Goal: Task Accomplishment & Management: Manage account settings

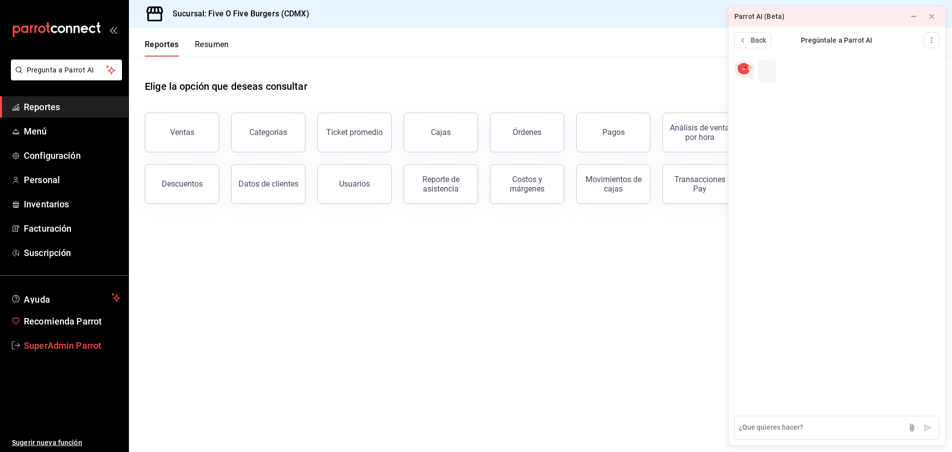
click at [102, 349] on span "SuperAdmin Parrot" at bounding box center [72, 345] width 97 height 13
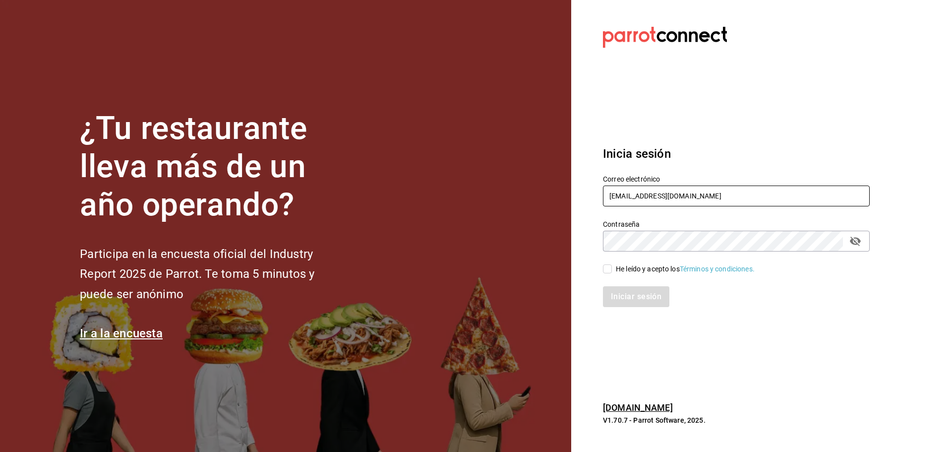
click at [684, 193] on input "fiveofiveburgers@cdmx.com" at bounding box center [736, 195] width 267 height 21
paste input "panmalo@laureles"
type input "panmalo@laureles.com"
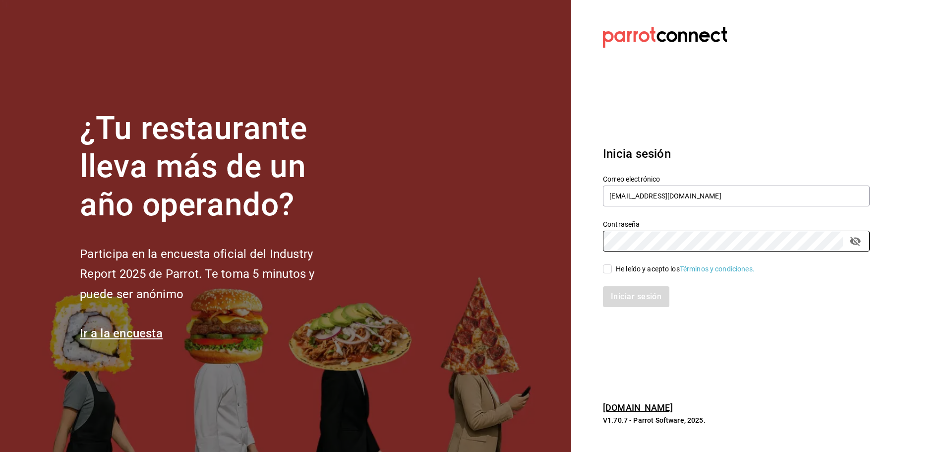
click at [612, 269] on span "He leído y acepto los Términos y condiciones." at bounding box center [683, 269] width 143 height 10
click at [612, 269] on input "He leído y acepto los Términos y condiciones." at bounding box center [607, 268] width 9 height 9
checkbox input "true"
click at [622, 290] on button "Iniciar sesión" at bounding box center [636, 296] width 67 height 21
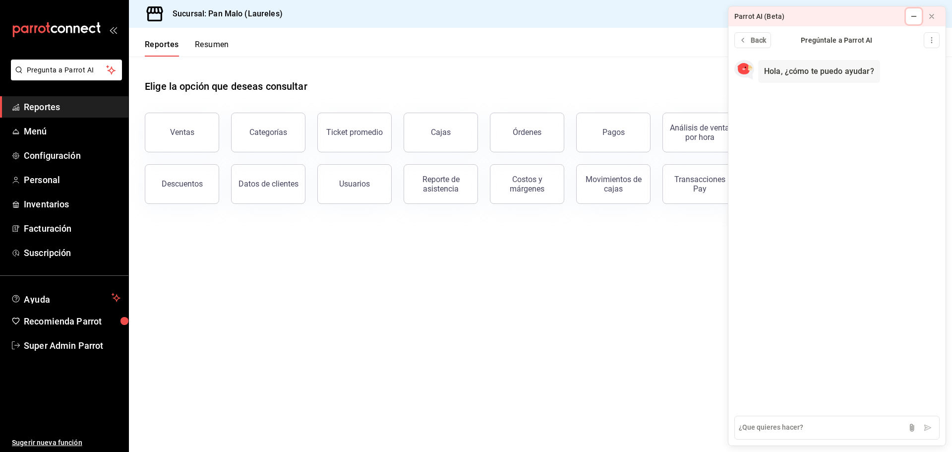
click at [917, 20] on icon at bounding box center [914, 16] width 8 height 8
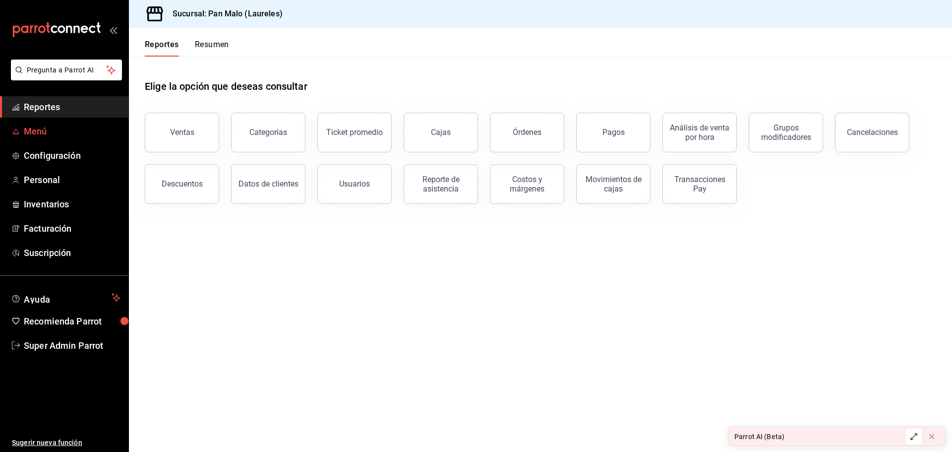
click at [31, 131] on span "Menú" at bounding box center [72, 130] width 97 height 13
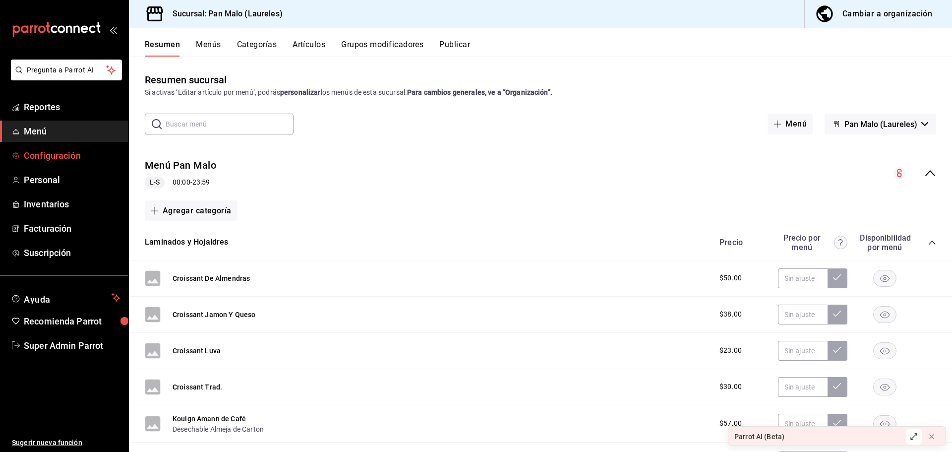
click at [40, 164] on link "Configuración" at bounding box center [64, 155] width 128 height 21
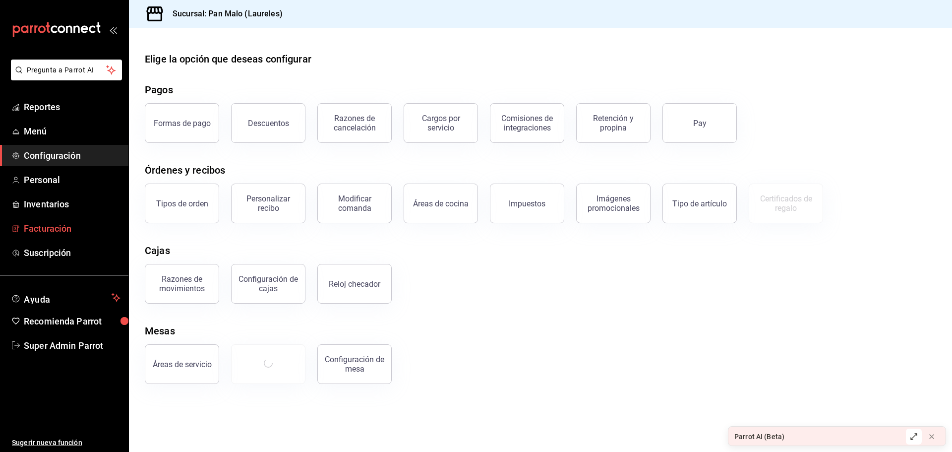
click at [57, 219] on link "Facturación" at bounding box center [64, 228] width 128 height 21
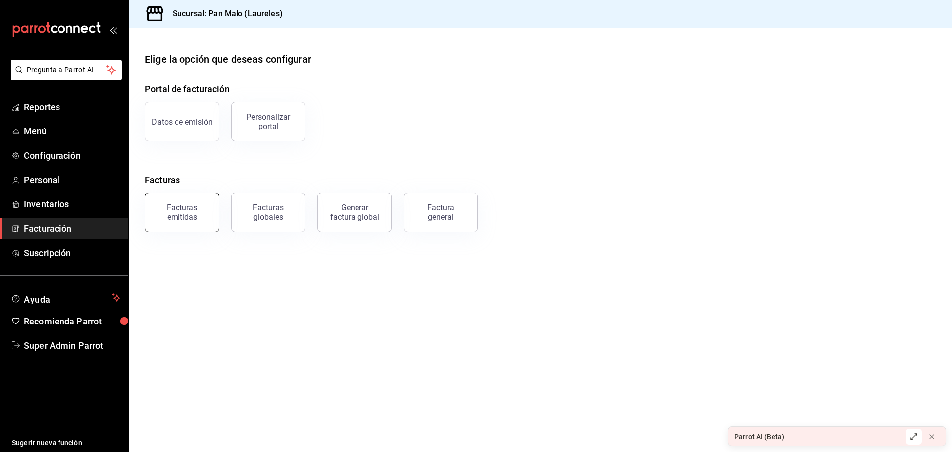
click at [192, 212] on div "Facturas emitidas" at bounding box center [181, 212] width 61 height 19
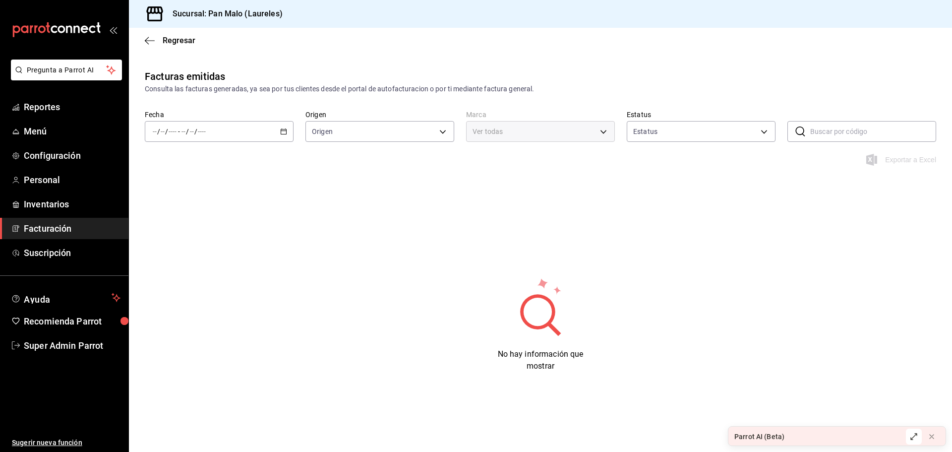
type input "ORDER_INVOICE,GENERAL_INVOICE"
type input "ACTIVE,PENDING_CANCELLATION,CANCELLED,PRE_CANCELLED"
type input "f06aabe6-618c-447d-9268-685567b964da"
click at [274, 127] on div "/ / - / /" at bounding box center [219, 131] width 149 height 21
click at [193, 232] on span "Mes actual" at bounding box center [191, 228] width 77 height 10
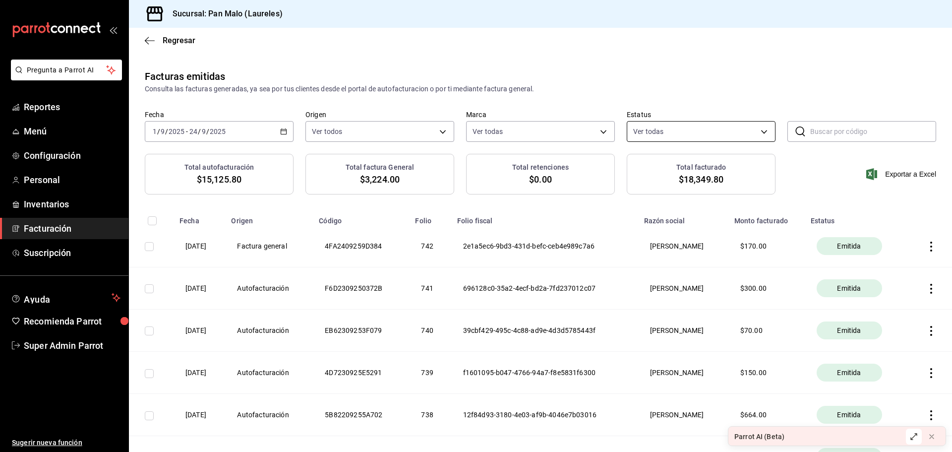
click at [710, 134] on body "Pregunta a Parrot AI Reportes Menú Configuración Personal Inventarios Facturaci…" at bounding box center [476, 226] width 952 height 452
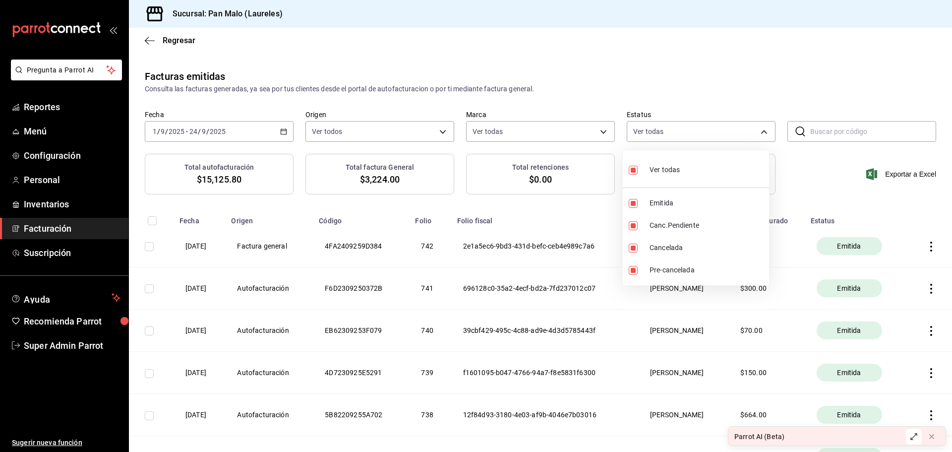
click at [654, 169] on span "Ver todas" at bounding box center [664, 170] width 30 height 10
checkbox input "false"
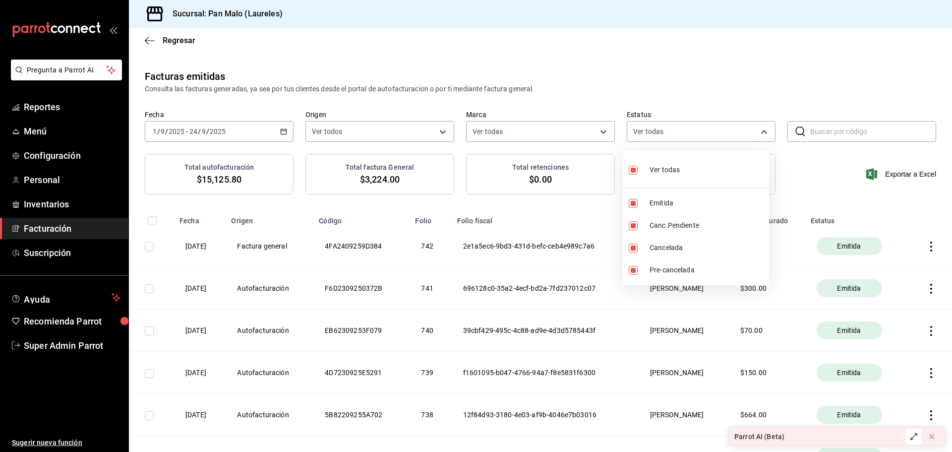
checkbox input "false"
click at [637, 245] on input "checkbox" at bounding box center [632, 247] width 9 height 9
checkbox input "true"
type input "CANCELLED"
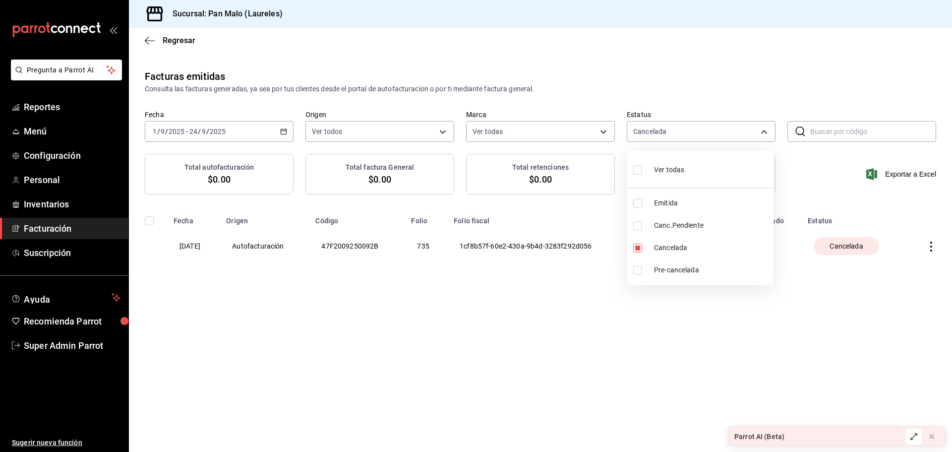
click at [702, 76] on div at bounding box center [476, 226] width 952 height 452
click at [701, 254] on th "CINDY NALLELY GONZALEZ MALO" at bounding box center [678, 246] width 92 height 42
click at [932, 244] on icon "button" at bounding box center [931, 246] width 10 height 10
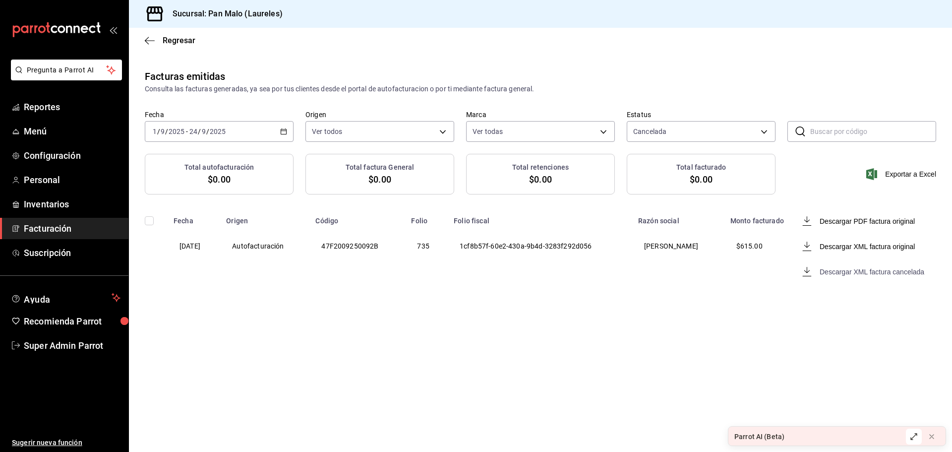
click at [862, 268] on div "Descargar XML factura cancelada" at bounding box center [871, 272] width 105 height 8
drag, startPoint x: 756, startPoint y: 245, endPoint x: 783, endPoint y: 243, distance: 26.3
click at [783, 243] on th "$ 615.00" at bounding box center [762, 246] width 77 height 42
click at [782, 243] on th "$ 615.00" at bounding box center [762, 246] width 77 height 42
drag, startPoint x: 781, startPoint y: 243, endPoint x: 753, endPoint y: 243, distance: 27.3
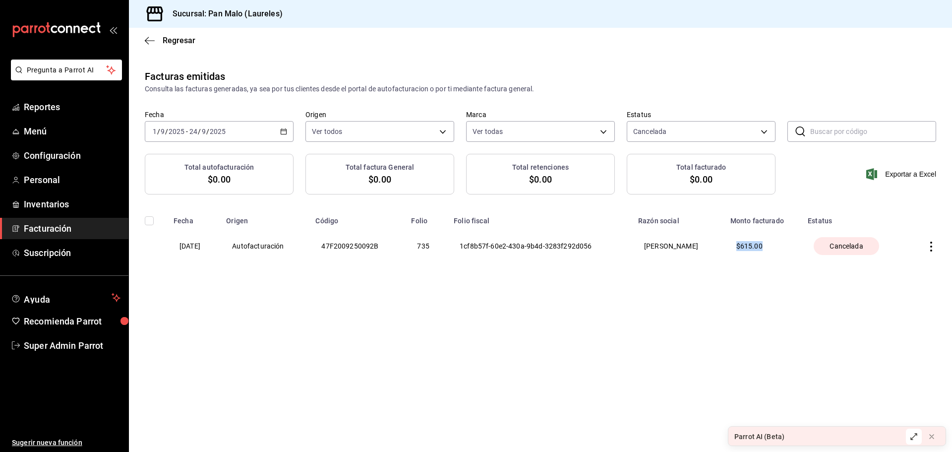
click at [753, 243] on th "$ 615.00" at bounding box center [762, 246] width 77 height 42
click at [756, 244] on th "$ 615.00" at bounding box center [762, 246] width 77 height 42
drag, startPoint x: 757, startPoint y: 241, endPoint x: 786, endPoint y: 244, distance: 28.4
click at [785, 244] on th "$ 615.00" at bounding box center [762, 246] width 77 height 42
click at [782, 246] on th "$ 615.00" at bounding box center [762, 246] width 77 height 42
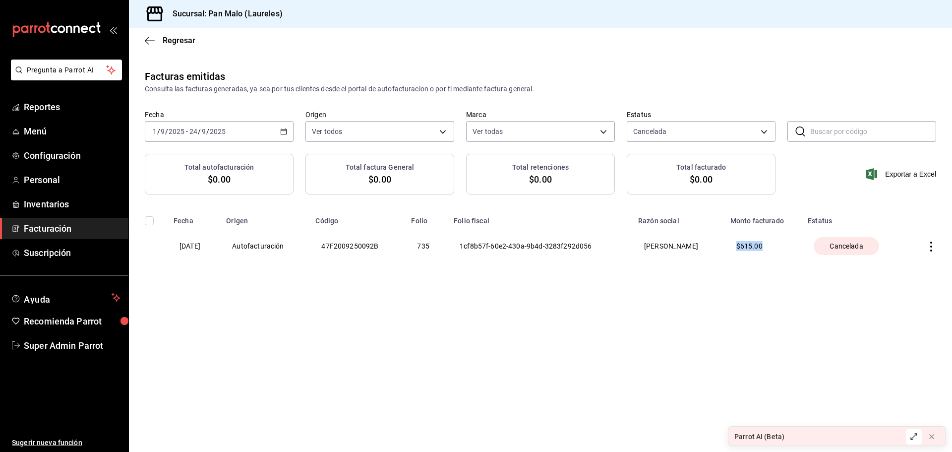
click at [786, 248] on th "$ 615.00" at bounding box center [762, 246] width 77 height 42
drag, startPoint x: 784, startPoint y: 244, endPoint x: 753, endPoint y: 247, distance: 30.9
click at [749, 244] on th "$ 615.00" at bounding box center [762, 246] width 77 height 42
click at [749, 259] on th "$ 615.00" at bounding box center [762, 246] width 77 height 42
drag, startPoint x: 756, startPoint y: 241, endPoint x: 786, endPoint y: 245, distance: 30.5
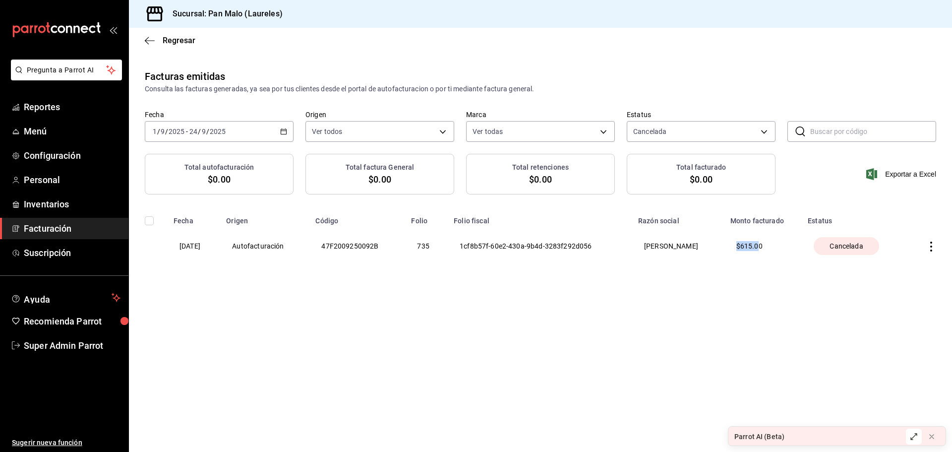
click at [780, 243] on th "$ 615.00" at bounding box center [762, 246] width 77 height 42
click at [787, 245] on th "$ 615.00" at bounding box center [762, 246] width 77 height 42
drag, startPoint x: 782, startPoint y: 243, endPoint x: 757, endPoint y: 246, distance: 24.9
click at [757, 246] on th "$ 615.00" at bounding box center [762, 246] width 77 height 42
click at [766, 256] on th "$ 615.00" at bounding box center [762, 246] width 77 height 42
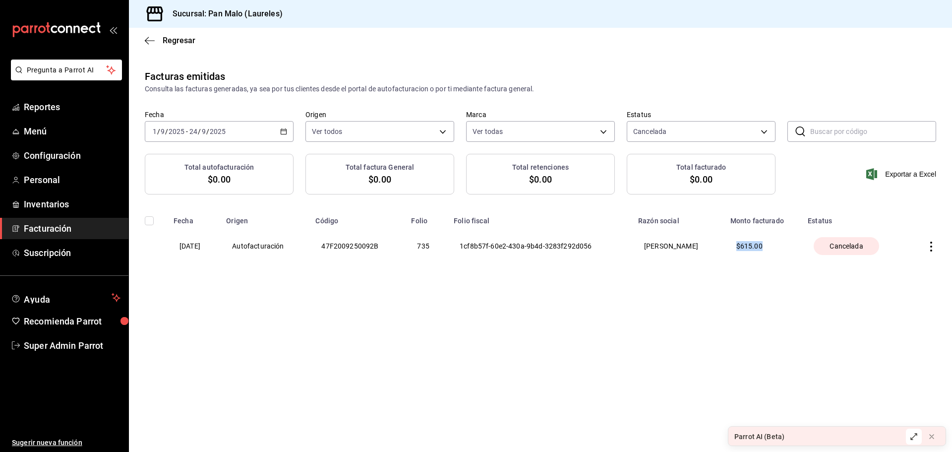
drag, startPoint x: 759, startPoint y: 245, endPoint x: 786, endPoint y: 244, distance: 26.8
click at [786, 244] on th "$ 615.00" at bounding box center [762, 246] width 77 height 42
click at [782, 256] on th "$ 615.00" at bounding box center [762, 246] width 77 height 42
click at [853, 253] on div "Cancelada" at bounding box center [845, 246] width 65 height 18
click at [866, 245] on span "Cancelada" at bounding box center [845, 246] width 41 height 10
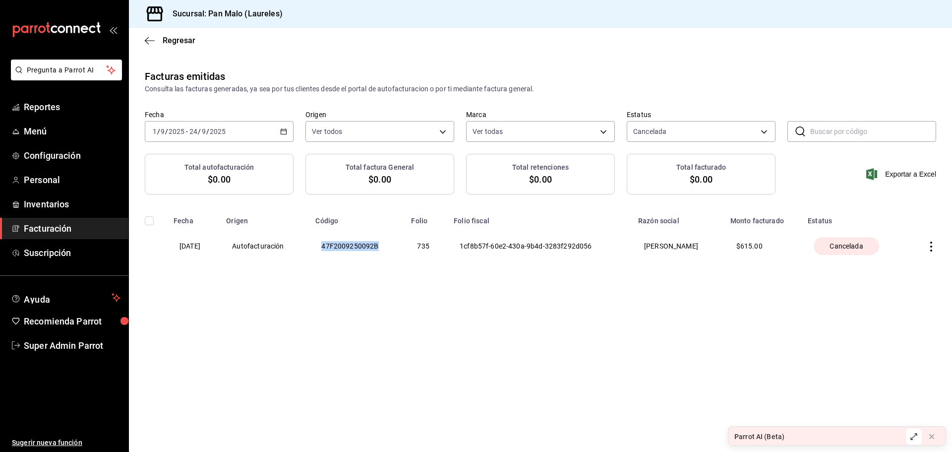
drag, startPoint x: 396, startPoint y: 243, endPoint x: 319, endPoint y: 248, distance: 77.0
click at [318, 247] on th "47F2009250092B" at bounding box center [357, 246] width 96 height 42
copy th "47F2009250092B"
click at [388, 309] on main "Regresar Facturas emitidas Consulta las facturas generadas, ya sea por tus clie…" at bounding box center [540, 240] width 823 height 424
drag, startPoint x: 388, startPoint y: 245, endPoint x: 323, endPoint y: 246, distance: 64.4
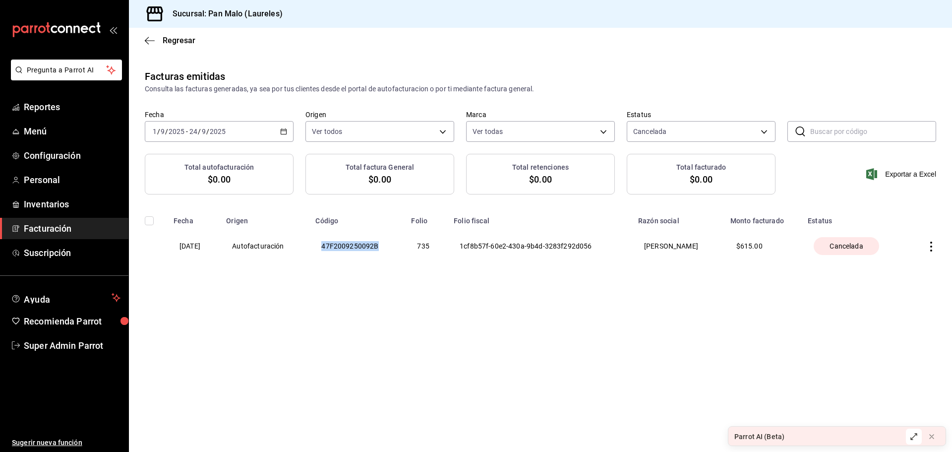
click at [323, 246] on th "47F2009250092B" at bounding box center [357, 246] width 96 height 42
copy th "47F2009250092B"
drag, startPoint x: 348, startPoint y: 275, endPoint x: 405, endPoint y: 158, distance: 129.9
click at [348, 274] on div "Facturas emitidas Consulta las facturas generadas, ya sea por tus clientes desd…" at bounding box center [540, 187] width 823 height 237
drag, startPoint x: 384, startPoint y: 243, endPoint x: 327, endPoint y: 241, distance: 56.5
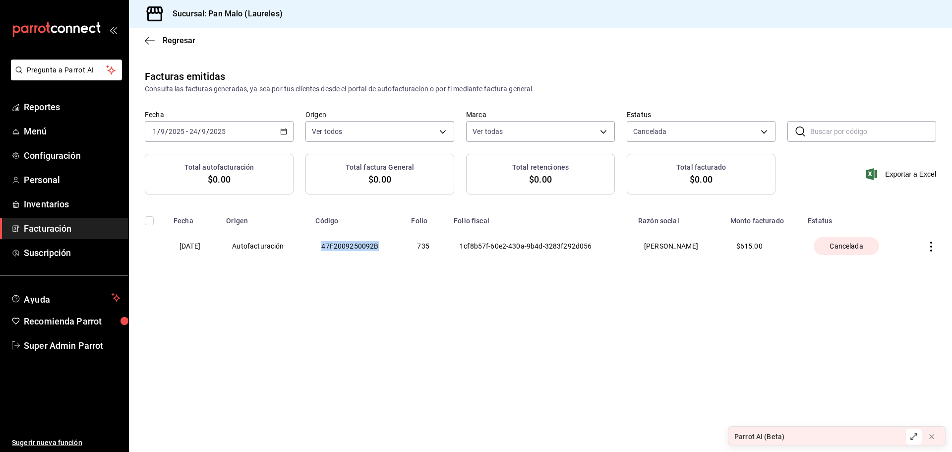
click at [327, 241] on th "47F2009250092B" at bounding box center [357, 246] width 96 height 42
copy th "47F2009250092B"
click at [383, 283] on div "Facturas emitidas Consulta las facturas generadas, ya sea por tus clientes desd…" at bounding box center [540, 187] width 823 height 237
click at [348, 247] on th "47F2009250092B" at bounding box center [357, 246] width 96 height 42
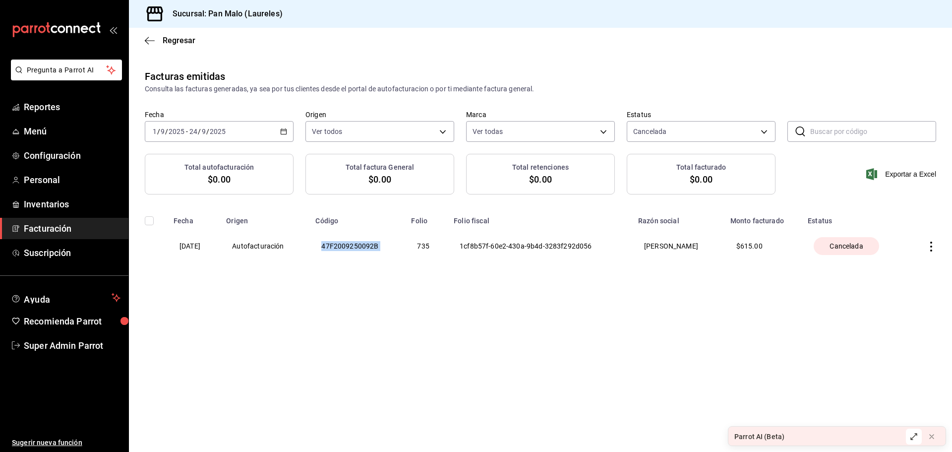
click at [348, 247] on th "47F2009250092B" at bounding box center [357, 246] width 96 height 42
copy th "47F2009250092B"
click at [394, 70] on div "Facturas emitidas Consulta las facturas generadas, ya sea por tus clientes desd…" at bounding box center [540, 81] width 823 height 25
click at [149, 38] on icon "button" at bounding box center [150, 40] width 10 height 9
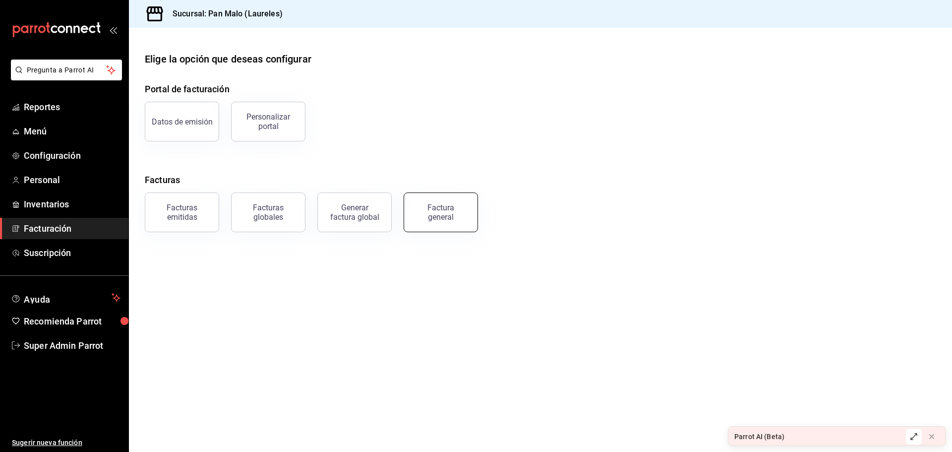
click at [458, 211] on div "Factura general" at bounding box center [441, 212] width 50 height 19
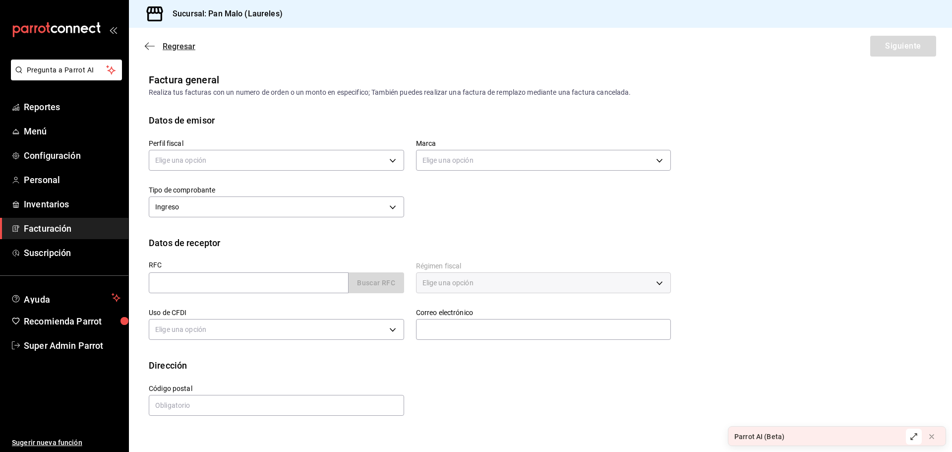
click at [153, 45] on icon "button" at bounding box center [150, 46] width 10 height 9
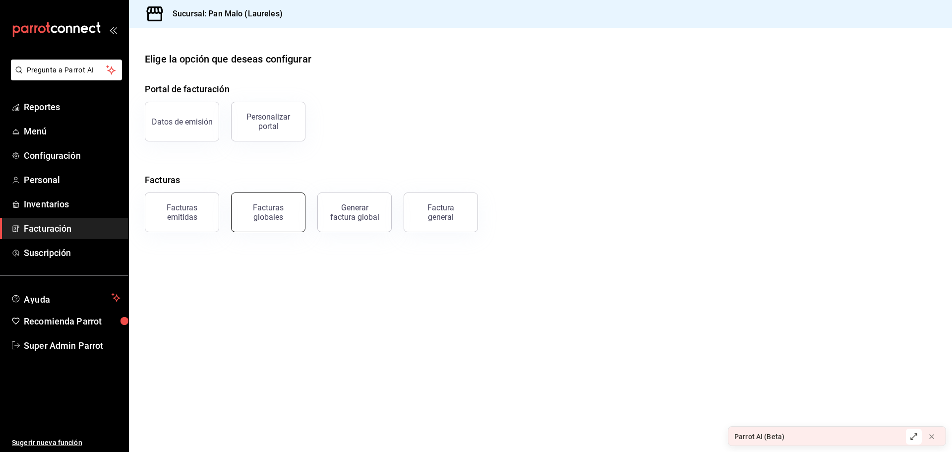
click at [279, 206] on div "Facturas globales" at bounding box center [267, 212] width 61 height 19
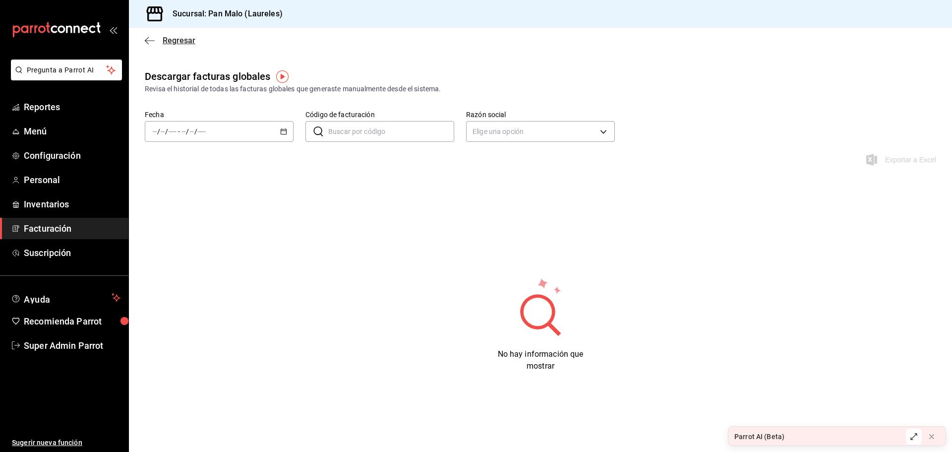
click at [147, 39] on icon "button" at bounding box center [150, 40] width 10 height 9
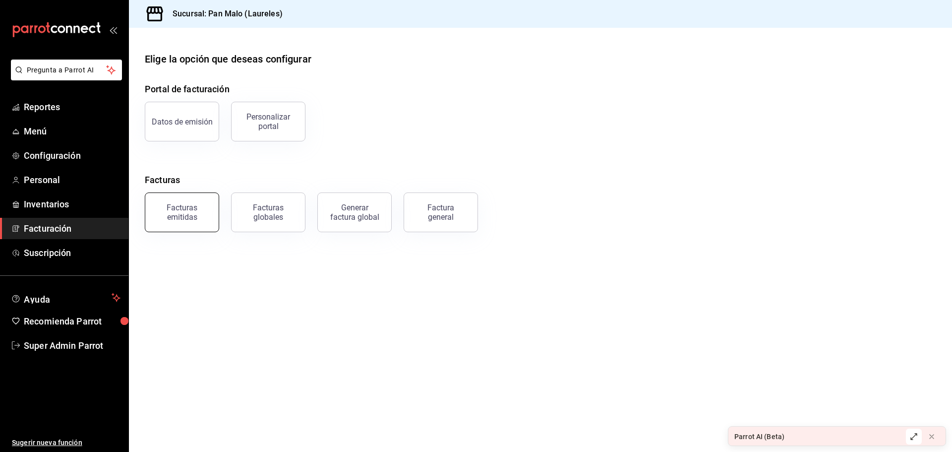
click at [203, 200] on button "Facturas emitidas" at bounding box center [182, 212] width 74 height 40
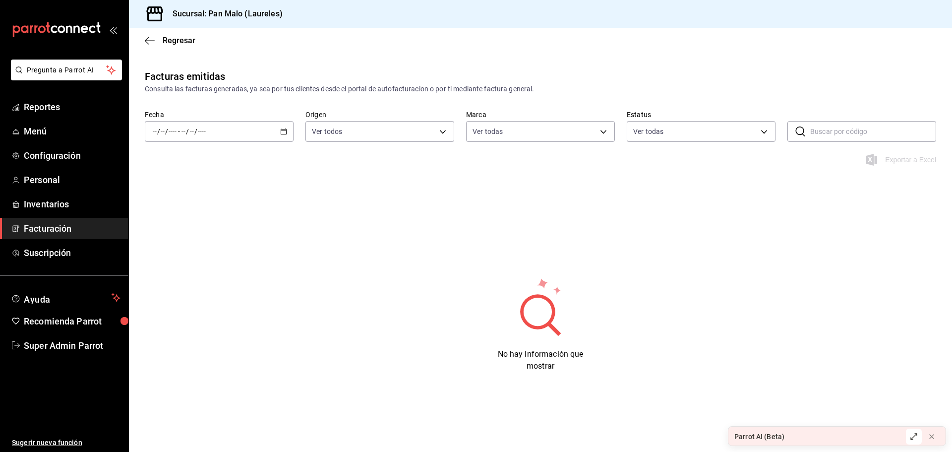
type input "f06aabe6-618c-447d-9268-685567b964da"
click at [143, 36] on div "Regresar" at bounding box center [540, 40] width 823 height 25
click at [147, 37] on icon "button" at bounding box center [150, 40] width 10 height 9
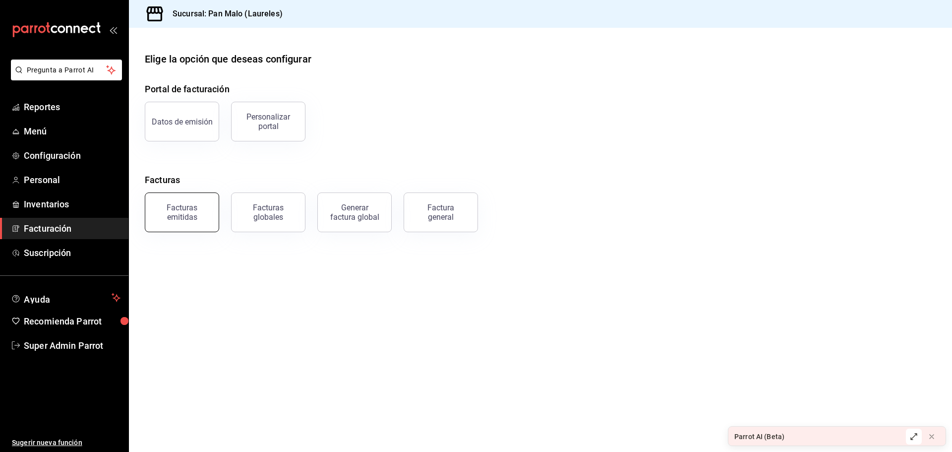
click at [198, 200] on button "Facturas emitidas" at bounding box center [182, 212] width 74 height 40
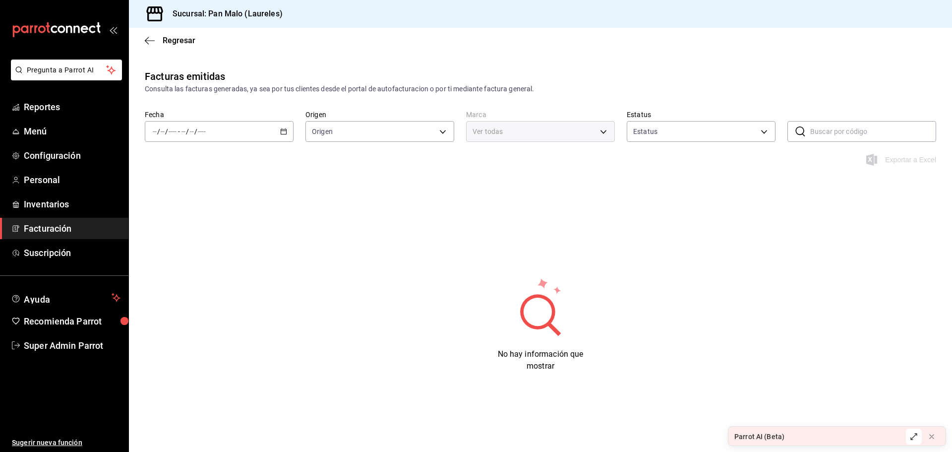
type input "ORDER_INVOICE,GENERAL_INVOICE"
type input "ACTIVE,PENDING_CANCELLATION,CANCELLED,PRE_CANCELLED"
type input "f06aabe6-618c-447d-9268-685567b964da"
click at [277, 127] on div "/ / - / /" at bounding box center [219, 131] width 149 height 21
drag, startPoint x: 296, startPoint y: 99, endPoint x: 171, endPoint y: 61, distance: 130.8
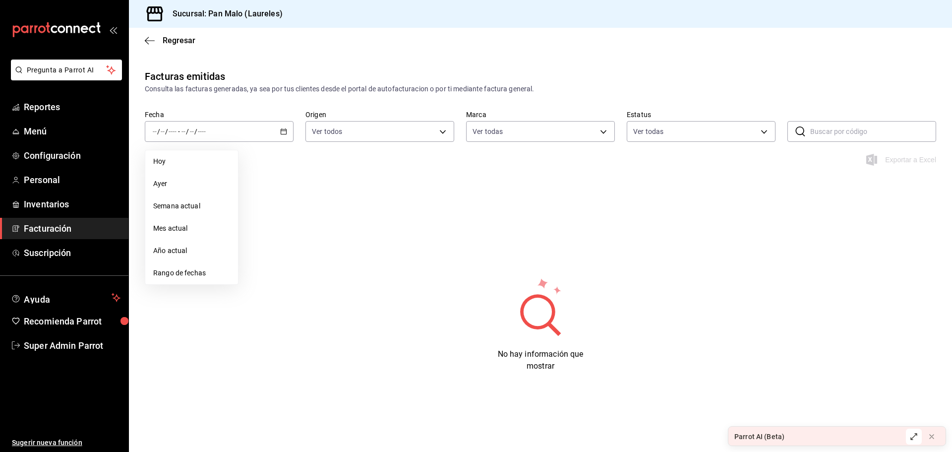
click at [285, 96] on div "Facturas emitidas Consulta las facturas generadas, ya sea por tus clientes desd…" at bounding box center [540, 111] width 823 height 85
click at [149, 38] on icon "button" at bounding box center [150, 40] width 10 height 9
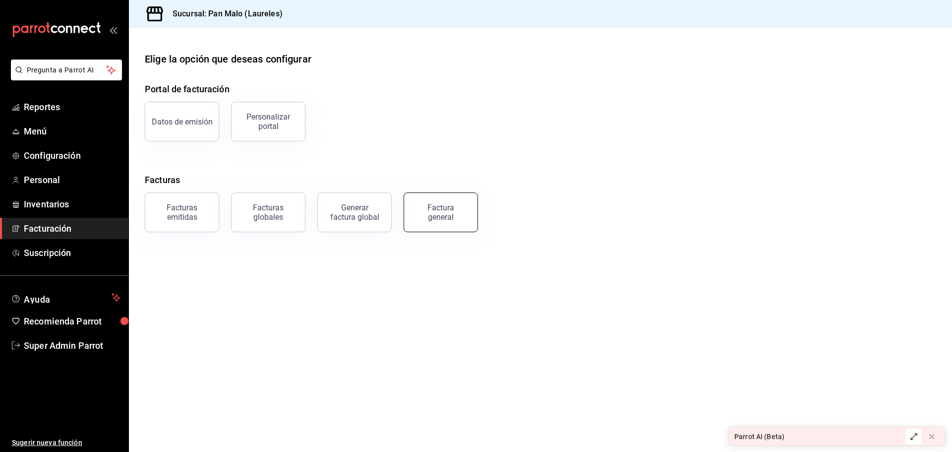
click at [426, 200] on button "Factura general" at bounding box center [440, 212] width 74 height 40
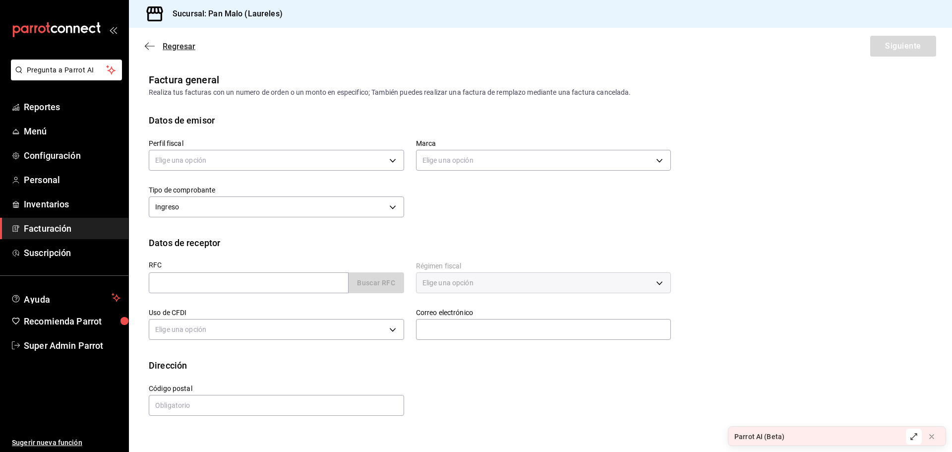
click at [153, 46] on icon "button" at bounding box center [150, 46] width 10 height 9
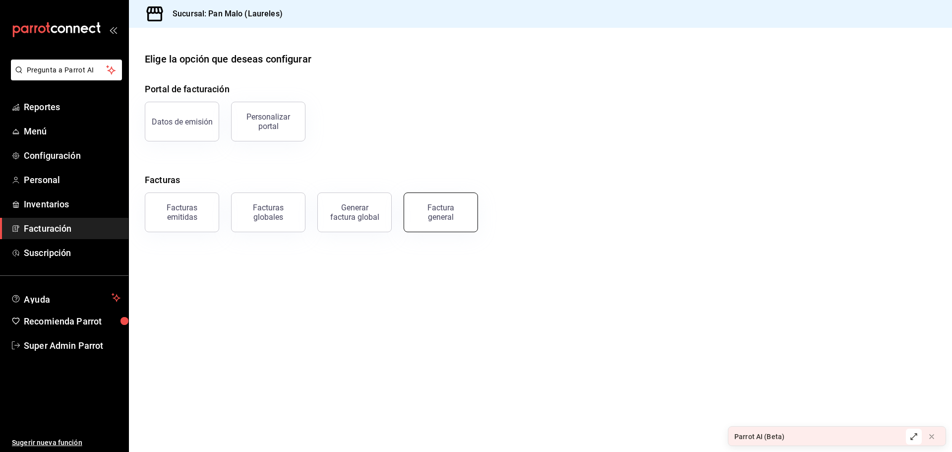
click at [431, 218] on div "Factura general" at bounding box center [441, 212] width 50 height 19
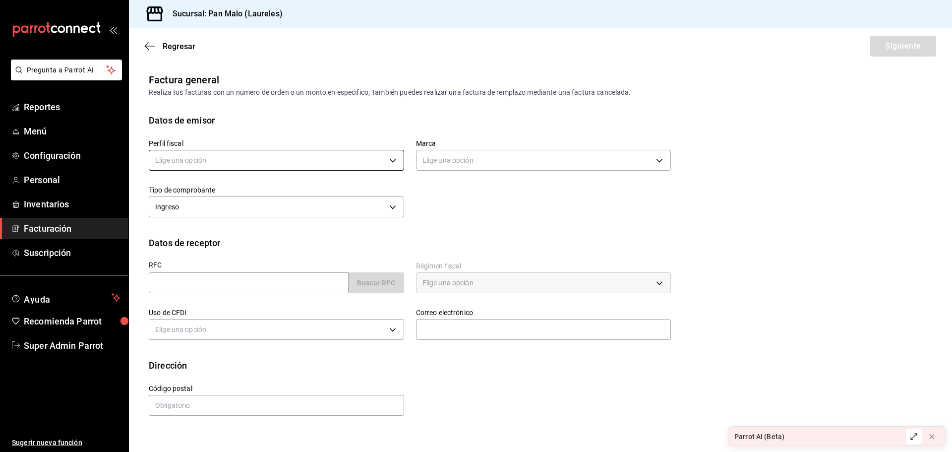
click at [249, 163] on body "Pregunta a Parrot AI Reportes Menú Configuración Personal Inventarios Facturaci…" at bounding box center [476, 226] width 952 height 452
click at [291, 215] on li "CINDY NALLELY GONZALEZ MALO" at bounding box center [276, 210] width 254 height 18
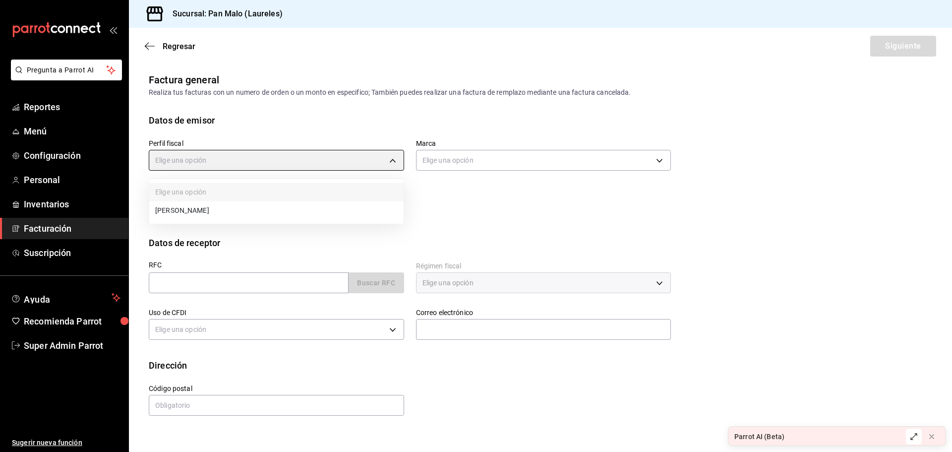
type input "44414c7d-57f7-4487-90ab-5ad9d07ed7d4"
type input "f06aabe6-618c-447d-9268-685567b964da"
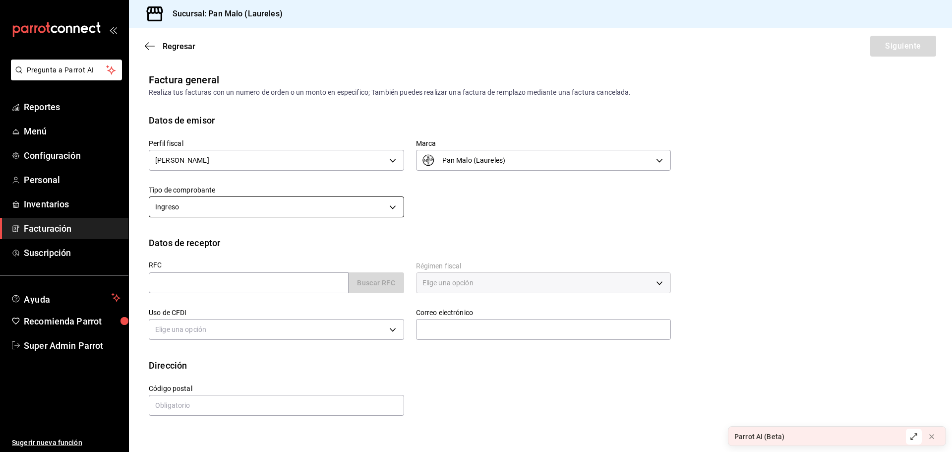
click at [324, 207] on body "Pregunta a Parrot AI Reportes Menú Configuración Personal Inventarios Facturaci…" at bounding box center [476, 226] width 952 height 452
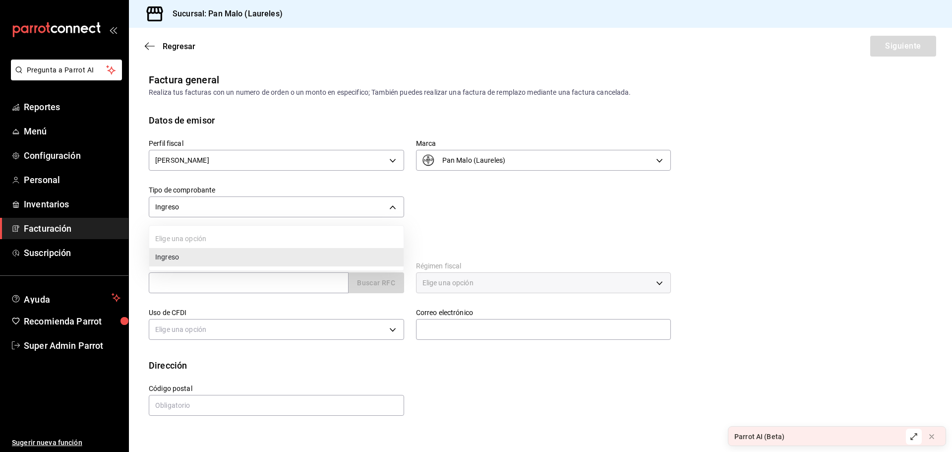
drag, startPoint x: 281, startPoint y: 189, endPoint x: 282, endPoint y: 215, distance: 25.8
click at [280, 188] on div at bounding box center [476, 226] width 952 height 452
click at [295, 283] on input "text" at bounding box center [249, 282] width 200 height 21
type input "GAON021201E32"
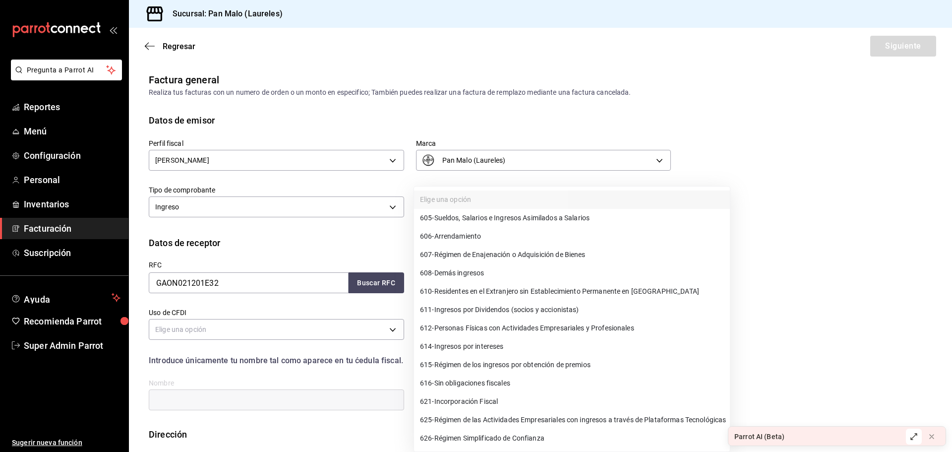
click at [491, 277] on body "Pregunta a Parrot AI Reportes Menú Configuración Personal Inventarios Facturaci…" at bounding box center [476, 226] width 952 height 452
click at [342, 310] on div at bounding box center [476, 226] width 952 height 452
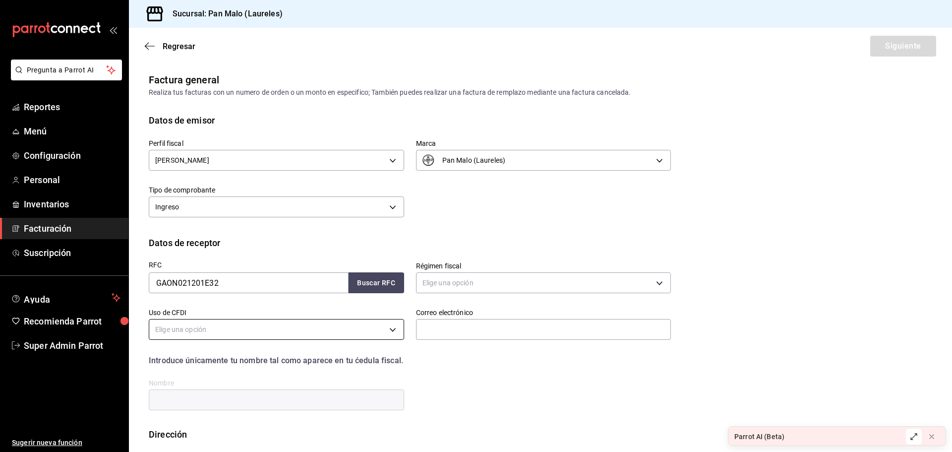
click at [276, 334] on body "Pregunta a Parrot AI Reportes Menú Configuración Personal Inventarios Facturaci…" at bounding box center [476, 226] width 952 height 452
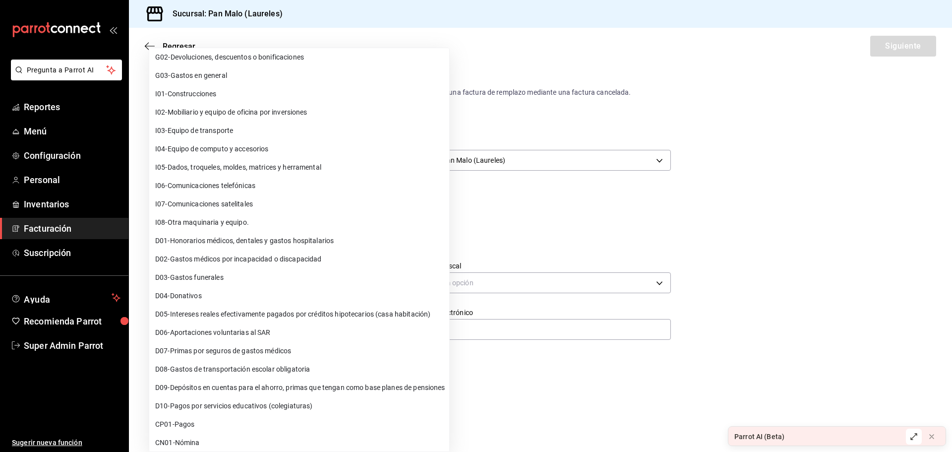
scroll to position [63, 0]
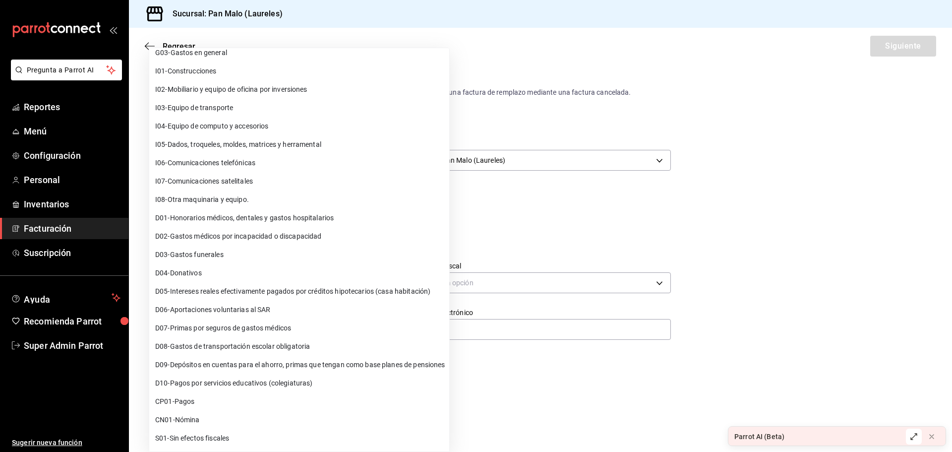
click at [245, 299] on li "D05 - Intereses reales efectivamente pagados por créditos hipotecarios (casa ha…" at bounding box center [299, 291] width 300 height 18
type input "D05"
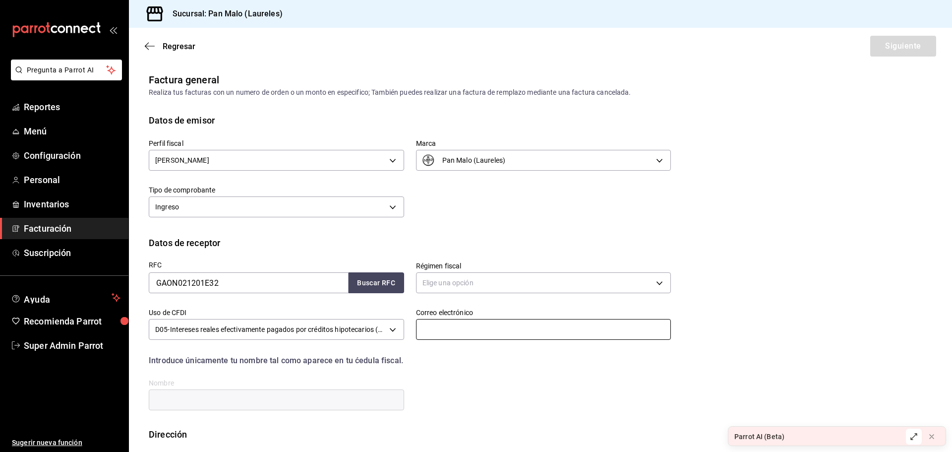
click at [440, 324] on input "text" at bounding box center [543, 329] width 255 height 21
type input "dv@parrotsoftware.io"
click at [285, 386] on div "Nombre" at bounding box center [276, 394] width 255 height 33
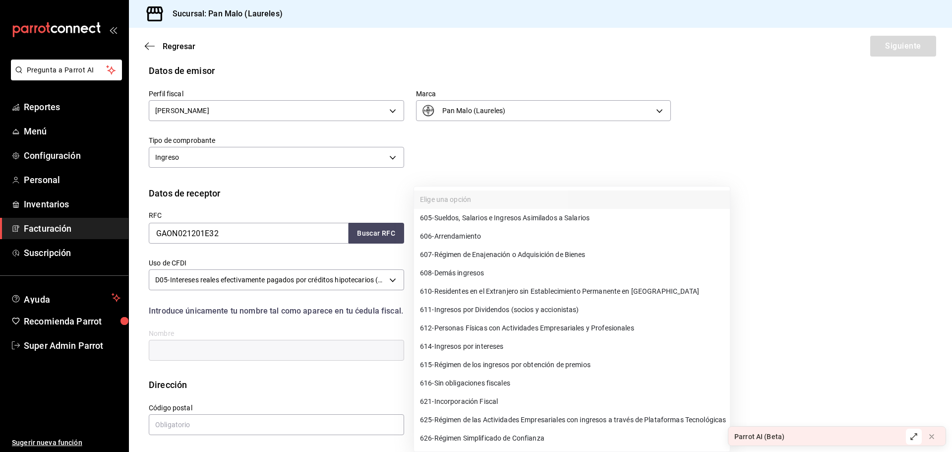
click at [461, 233] on body "Pregunta a Parrot AI Reportes Menú Configuración Personal Inventarios Facturaci…" at bounding box center [476, 226] width 952 height 452
click at [467, 254] on span "607 - Régimen de Enajenación o Adquisición de Bienes" at bounding box center [503, 254] width 166 height 10
type input "607"
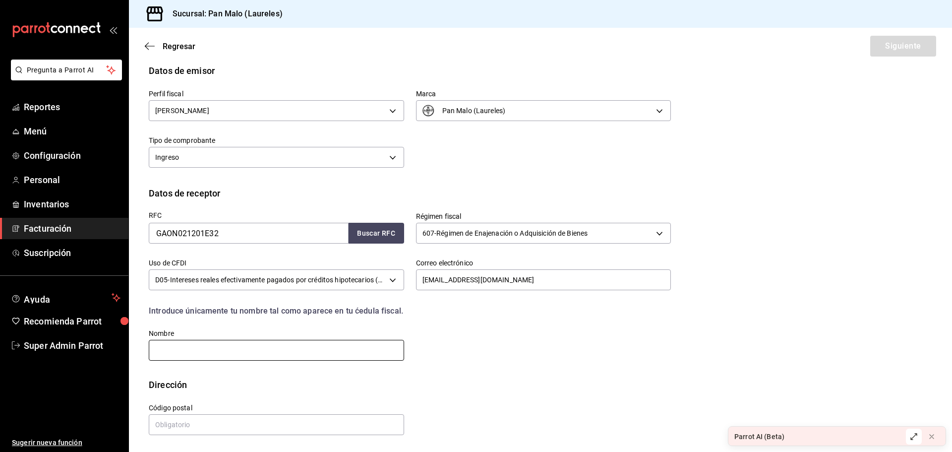
click at [220, 347] on input "text" at bounding box center [276, 350] width 255 height 21
type input "GRUPO GASTRONOMICO GALVEZ"
click at [203, 429] on input "text" at bounding box center [276, 424] width 255 height 21
type input "16010"
click at [894, 44] on button "Siguiente" at bounding box center [903, 46] width 66 height 21
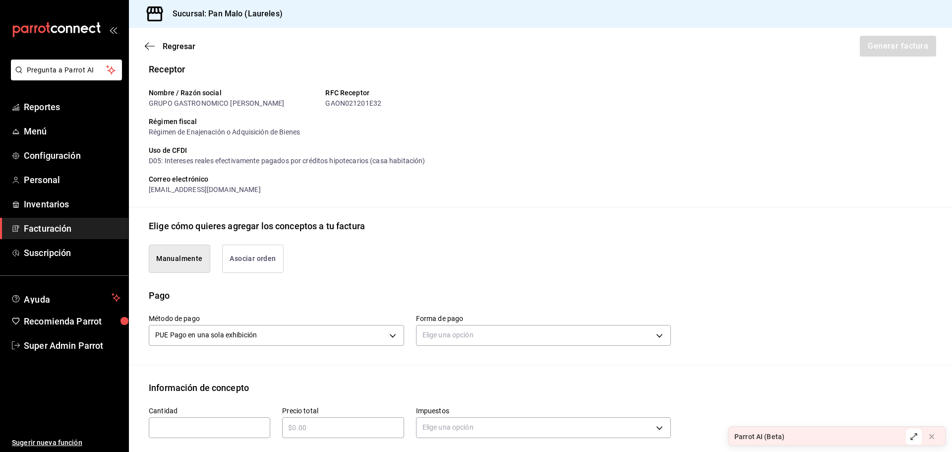
scroll to position [77, 0]
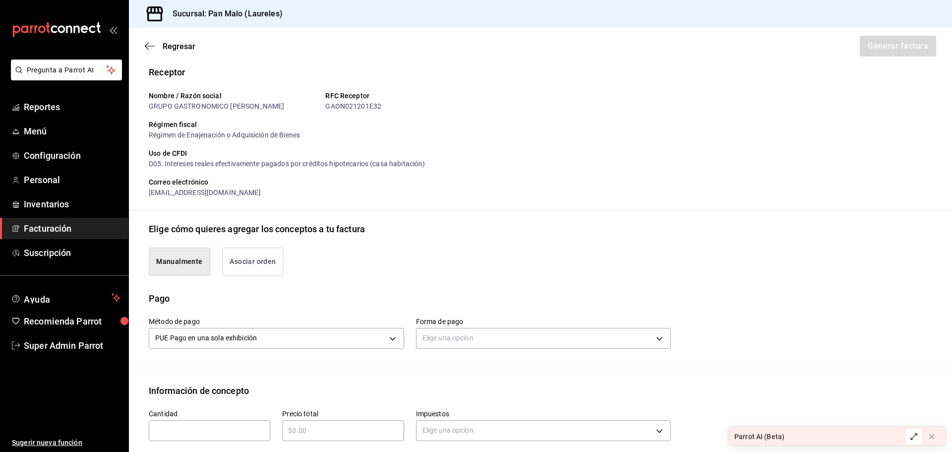
click at [260, 262] on button "Asociar orden" at bounding box center [252, 261] width 61 height 28
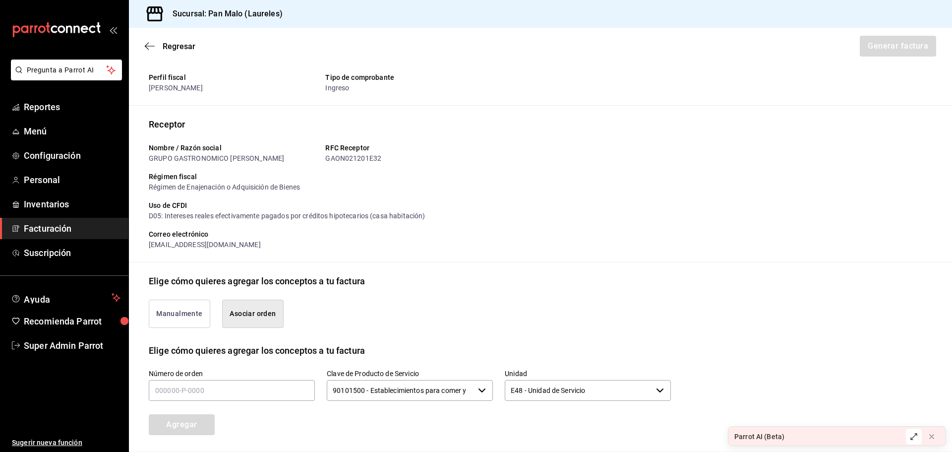
scroll to position [0, 0]
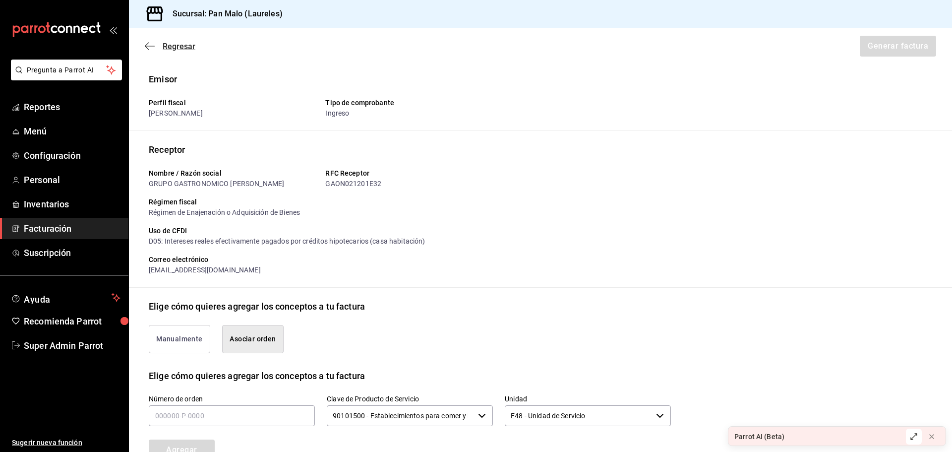
click at [152, 51] on span "Regresar" at bounding box center [170, 46] width 51 height 9
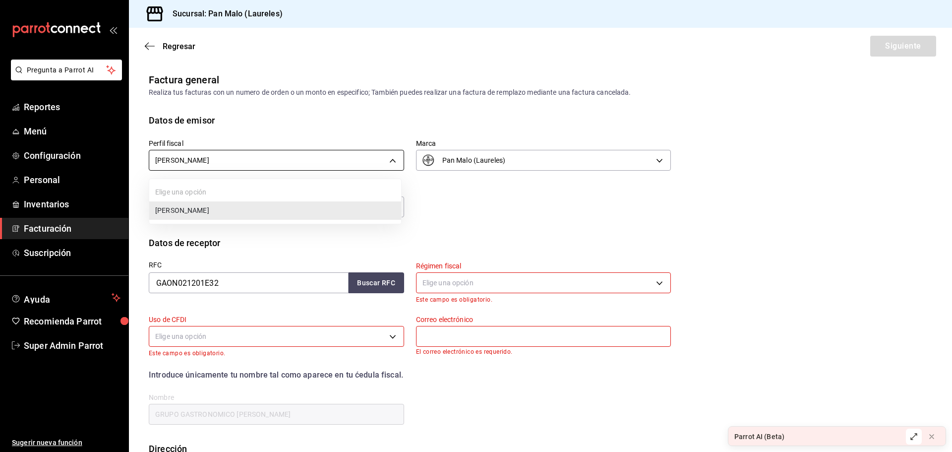
click at [259, 156] on body "Pregunta a Parrot AI Reportes Menú Configuración Personal Inventarios Facturaci…" at bounding box center [476, 226] width 952 height 452
click at [289, 116] on div at bounding box center [476, 226] width 952 height 452
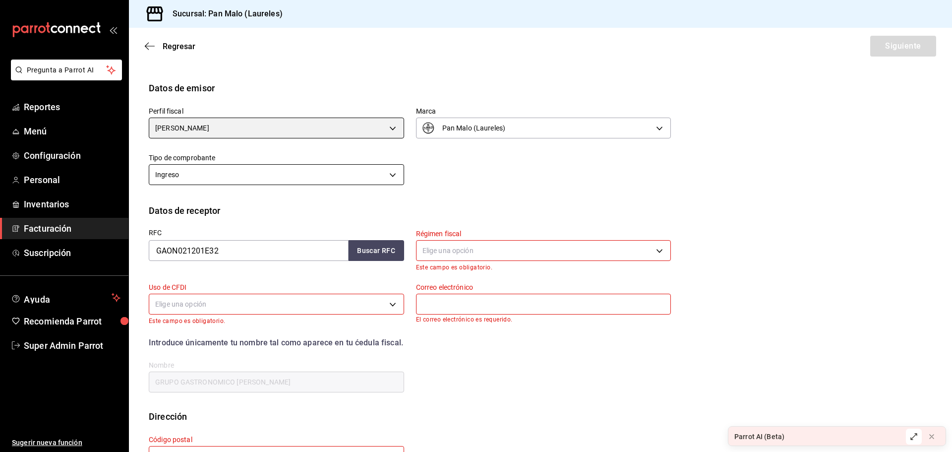
scroll to position [71, 0]
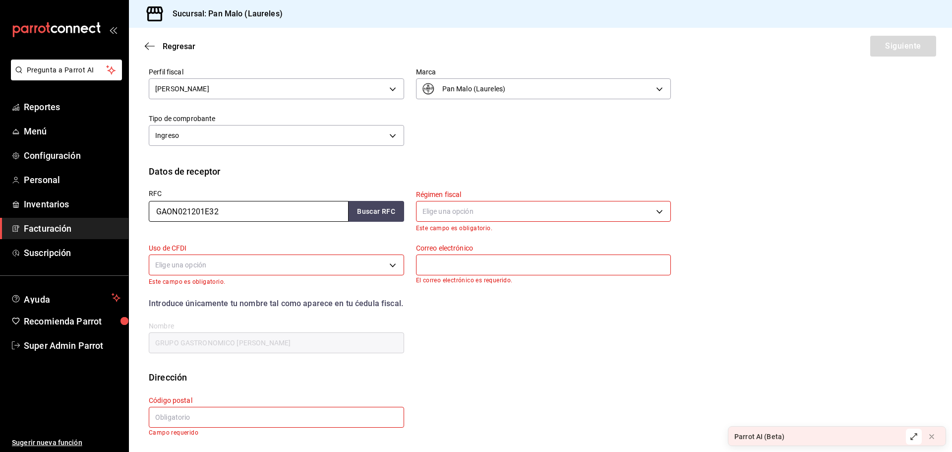
click at [277, 204] on input "GAON021201E32" at bounding box center [249, 211] width 200 height 21
click at [325, 180] on div "RFC GAON021201E32 Buscar RFC" at bounding box center [270, 205] width 267 height 54
click at [454, 207] on body "Pregunta a Parrot AI Reportes Menú Configuración Personal Inventarios Facturaci…" at bounding box center [476, 226] width 952 height 452
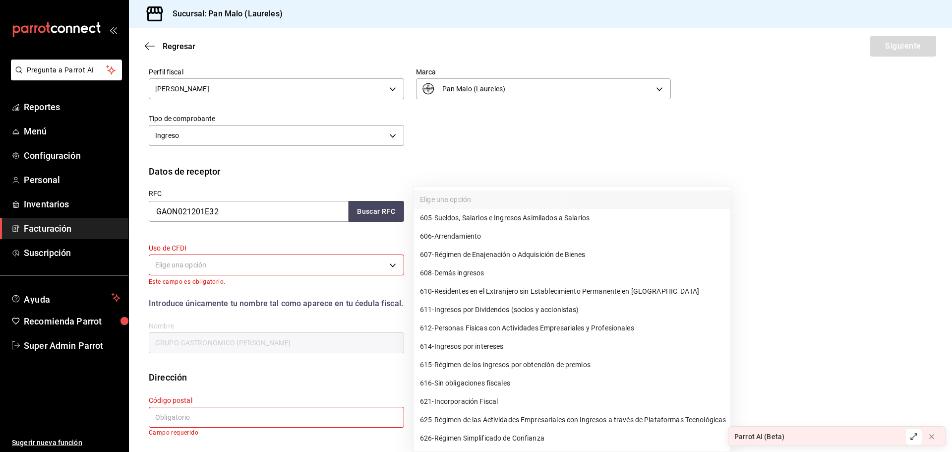
click at [370, 171] on div at bounding box center [476, 226] width 952 height 452
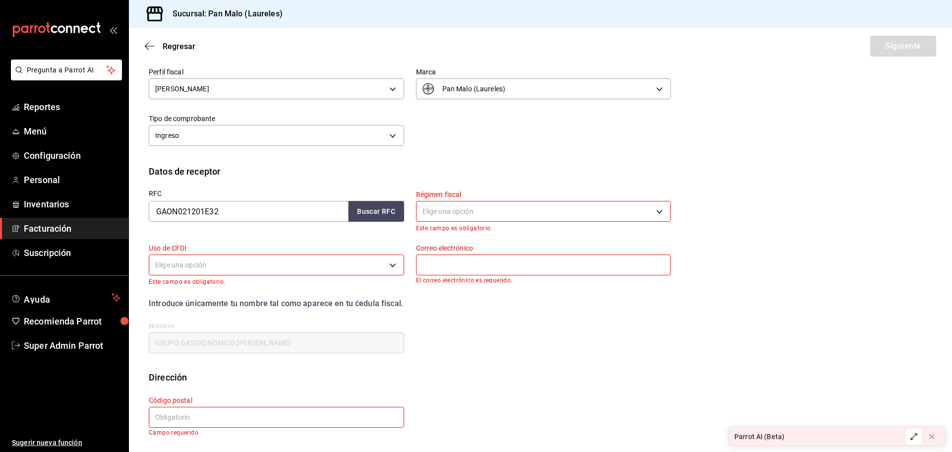
click at [283, 347] on input "GRUPO GASTRONOMICO GALVEZ" at bounding box center [276, 342] width 255 height 21
click at [237, 418] on input "text" at bounding box center [276, 416] width 255 height 21
type input "16010"
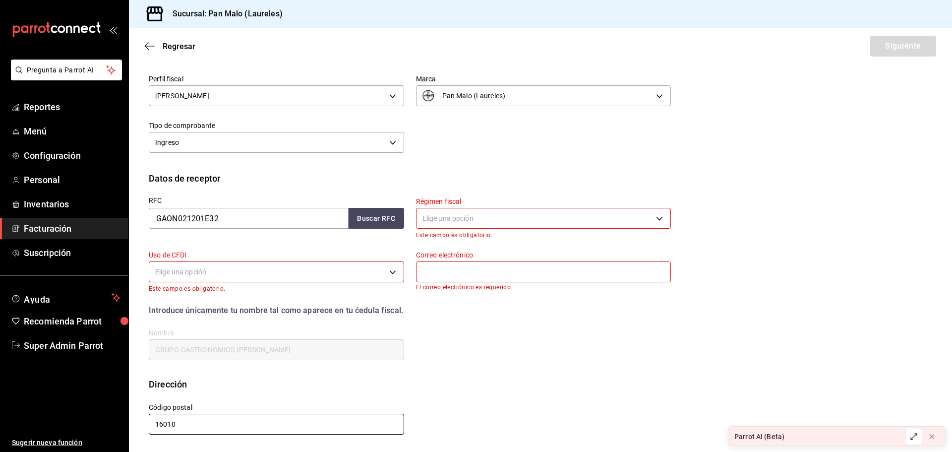
scroll to position [64, 0]
click at [873, 49] on div "Regresar Siguiente" at bounding box center [540, 46] width 823 height 37
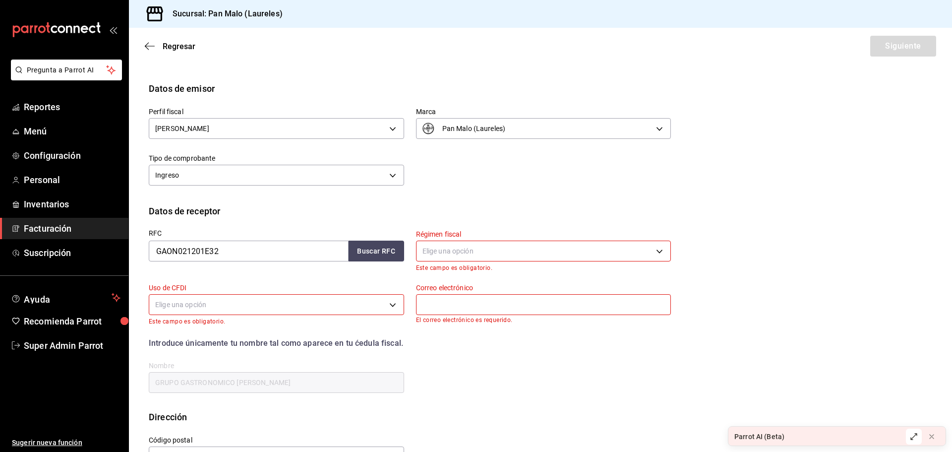
scroll to position [0, 0]
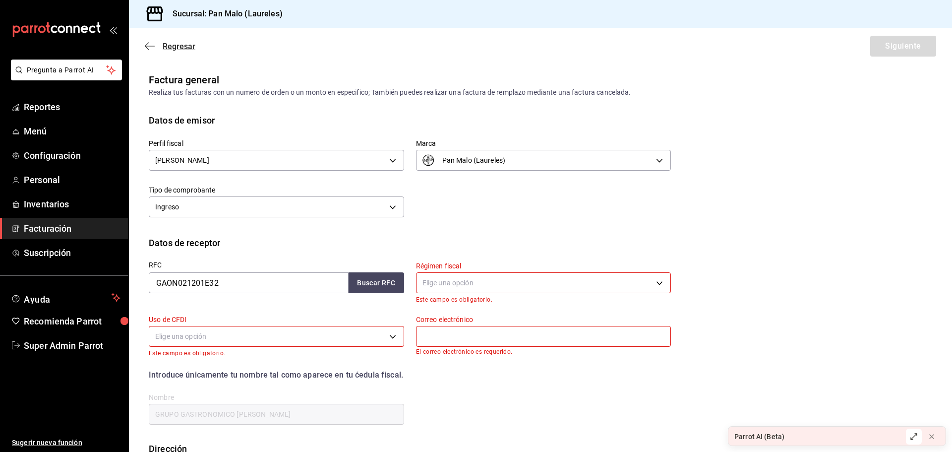
click at [149, 45] on icon "button" at bounding box center [150, 46] width 10 height 9
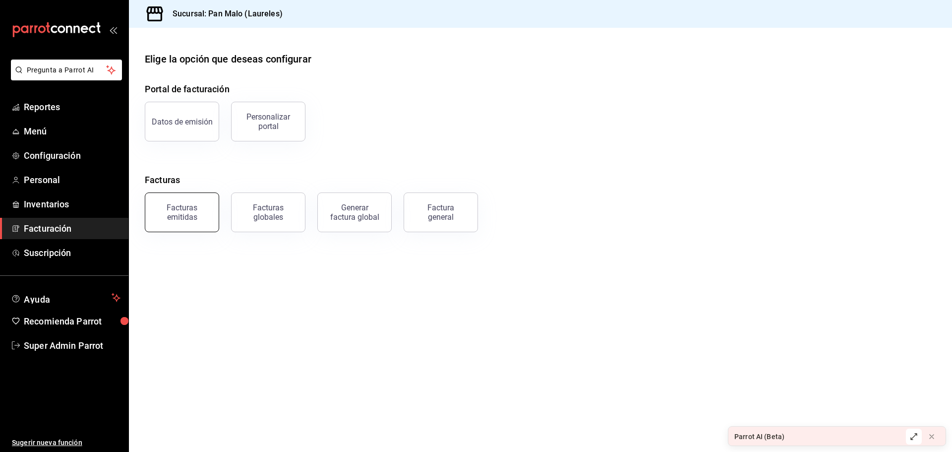
click at [184, 200] on button "Facturas emitidas" at bounding box center [182, 212] width 74 height 40
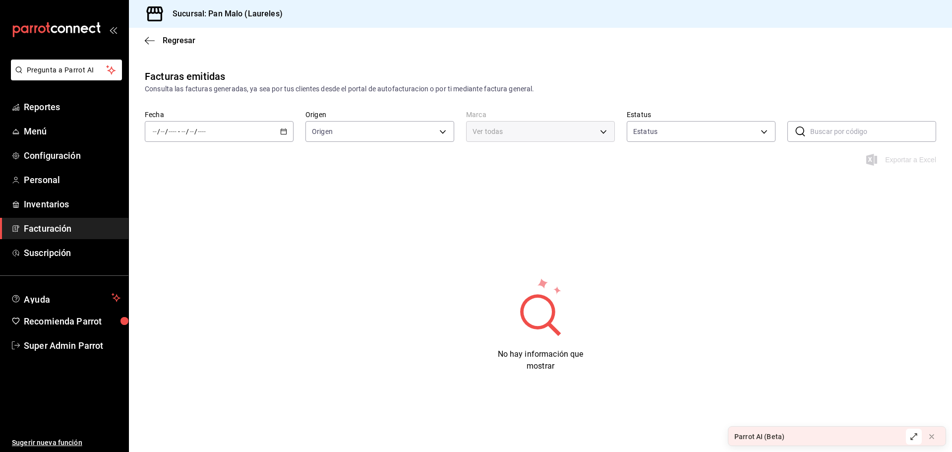
type input "ORDER_INVOICE,GENERAL_INVOICE"
type input "ACTIVE,PENDING_CANCELLATION,CANCELLED,PRE_CANCELLED"
type input "f06aabe6-618c-447d-9268-685567b964da"
click at [150, 42] on icon "button" at bounding box center [150, 40] width 10 height 9
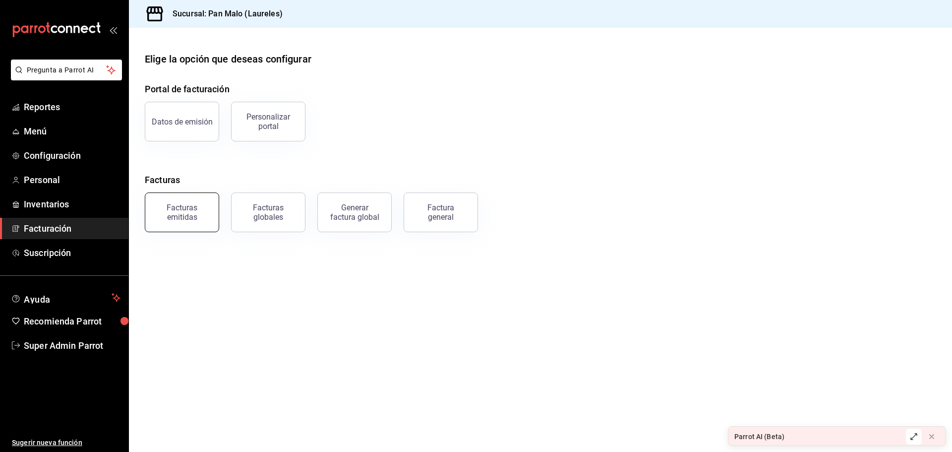
click at [193, 209] on div "Facturas emitidas" at bounding box center [181, 212] width 61 height 19
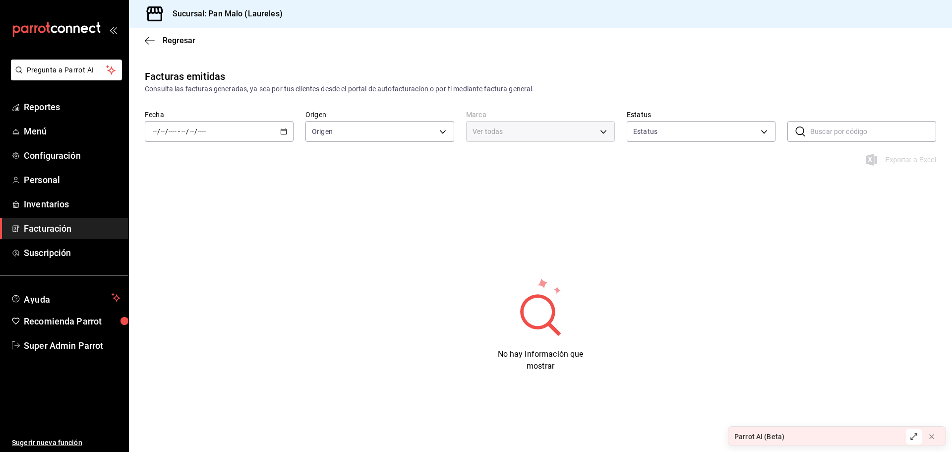
type input "ORDER_INVOICE,GENERAL_INVOICE"
type input "ACTIVE,PENDING_CANCELLATION,CANCELLED,PRE_CANCELLED"
type input "f06aabe6-618c-447d-9268-685567b964da"
click at [280, 128] on icon "button" at bounding box center [283, 131] width 7 height 7
click at [182, 232] on span "Mes actual" at bounding box center [191, 228] width 77 height 10
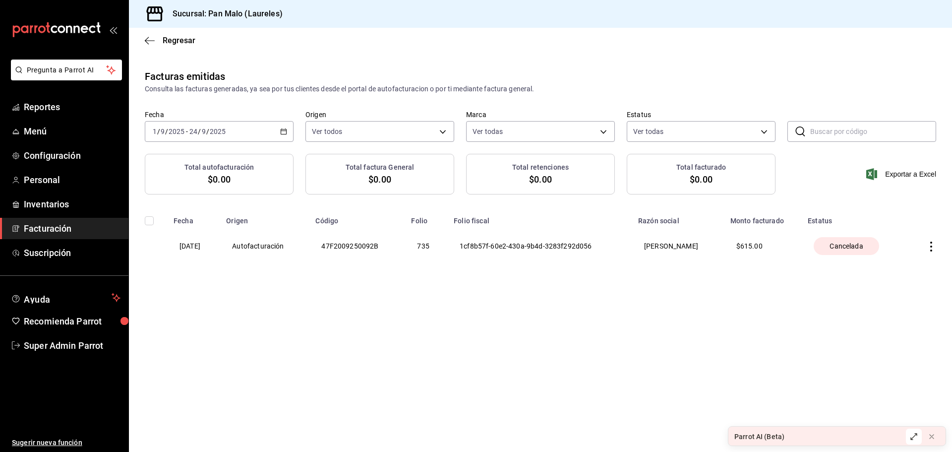
click at [732, 144] on div "Fecha 2025-09-01 1 / 9 / 2025 - 2025-09-24 24 / 9 / 2025 Origen Ver todos ORDER…" at bounding box center [540, 132] width 823 height 44
click at [715, 125] on body "Pregunta a Parrot AI Reportes Menú Configuración Personal Inventarios Facturaci…" at bounding box center [476, 226] width 952 height 452
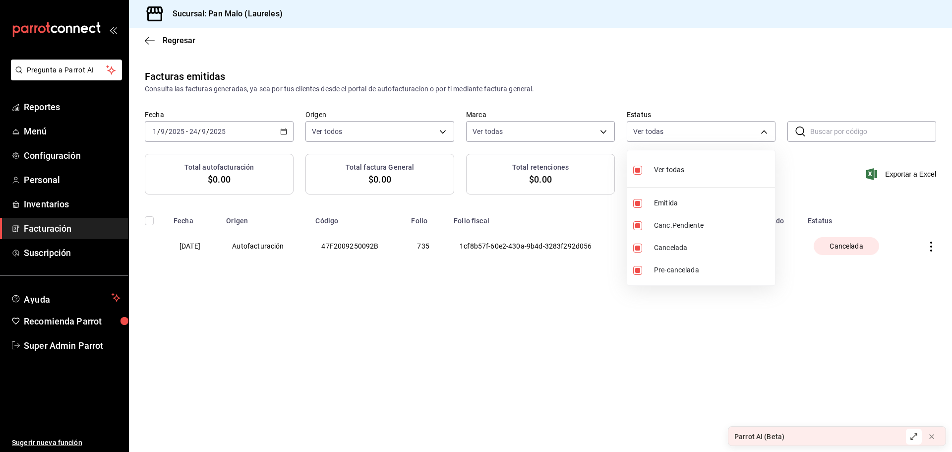
click at [640, 169] on input "checkbox" at bounding box center [637, 170] width 9 height 9
checkbox input "false"
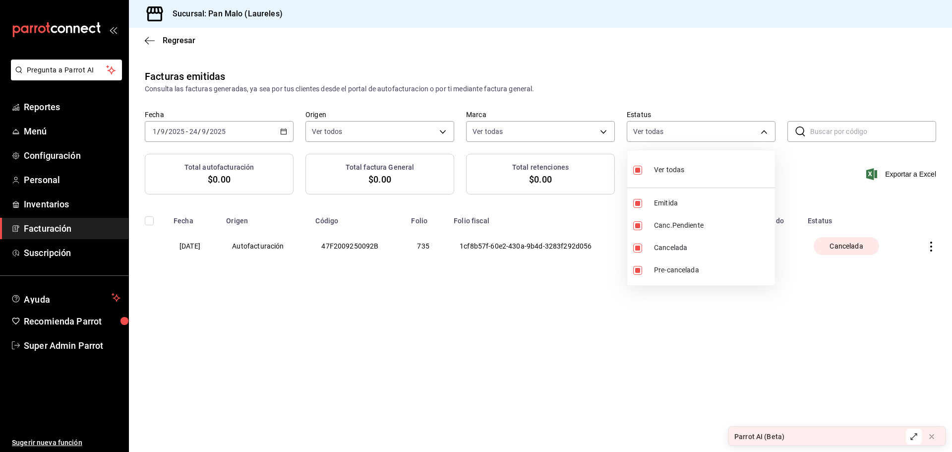
checkbox input "false"
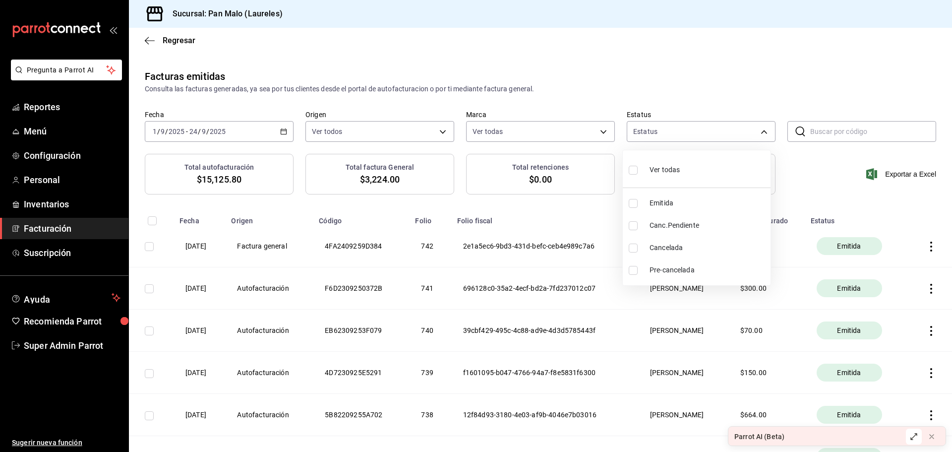
click at [641, 242] on li "Cancelada" at bounding box center [697, 247] width 148 height 22
type input "CANCELLED"
checkbox input "true"
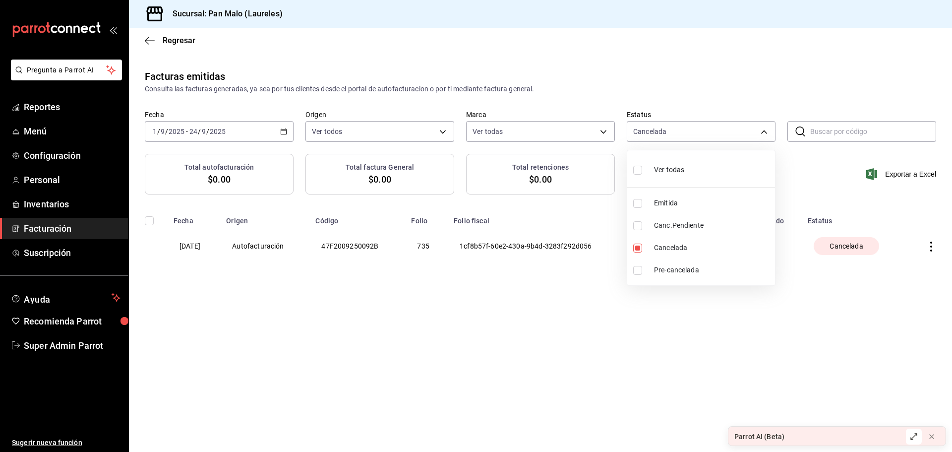
click at [595, 69] on div at bounding box center [476, 226] width 952 height 452
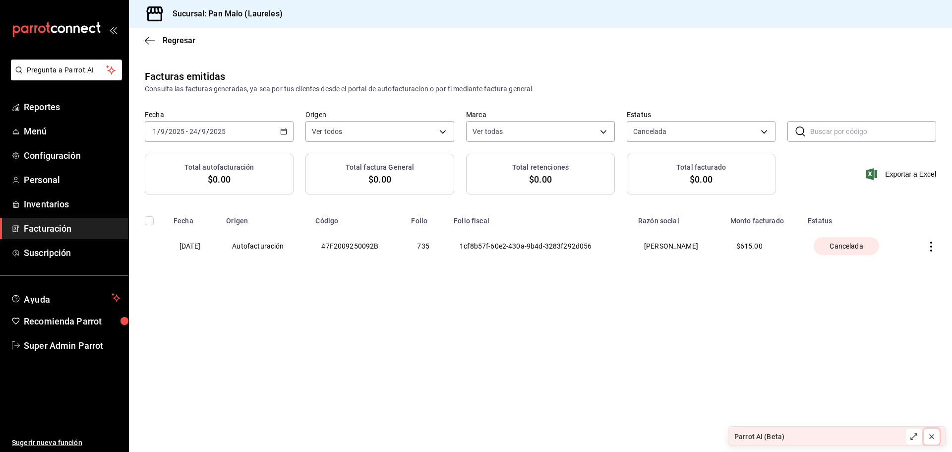
click at [928, 433] on icon at bounding box center [931, 436] width 8 height 8
click at [254, 242] on th "Autofacturación" at bounding box center [264, 246] width 89 height 42
click at [201, 240] on th "19/09/2025" at bounding box center [194, 246] width 53 height 42
click at [147, 41] on icon "button" at bounding box center [150, 40] width 10 height 9
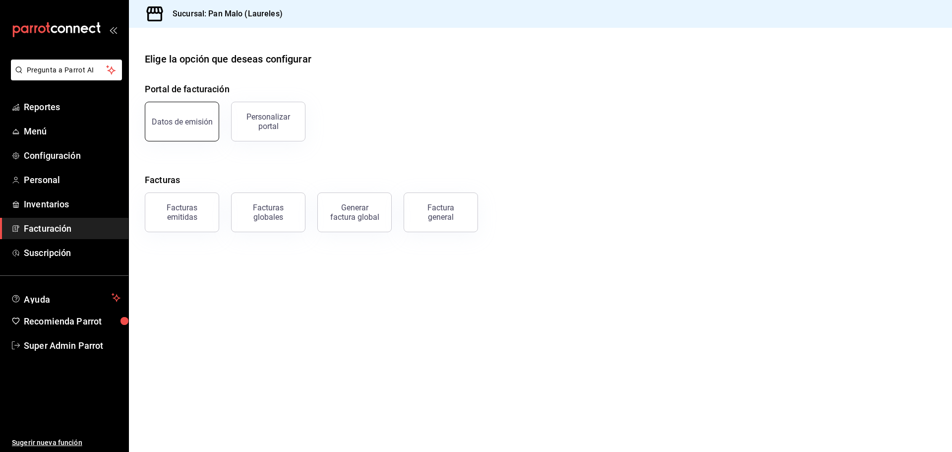
click at [185, 116] on button "Datos de emisión" at bounding box center [182, 122] width 74 height 40
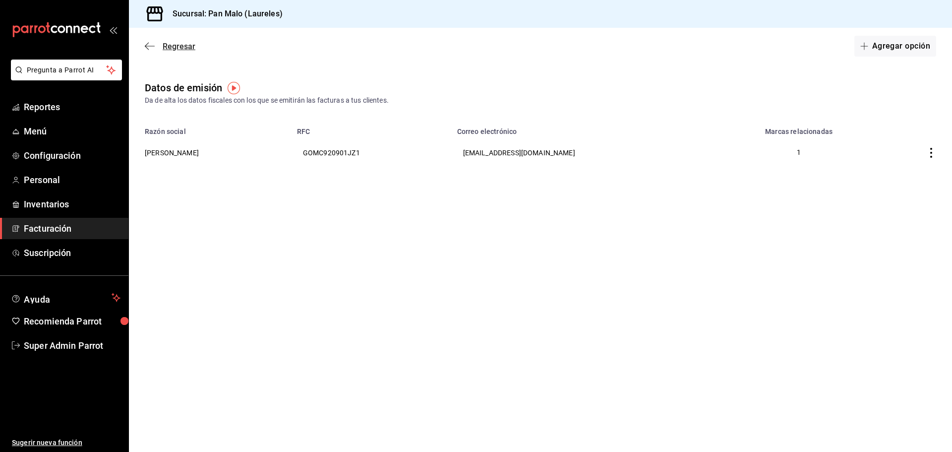
click at [152, 48] on icon "button" at bounding box center [150, 46] width 10 height 9
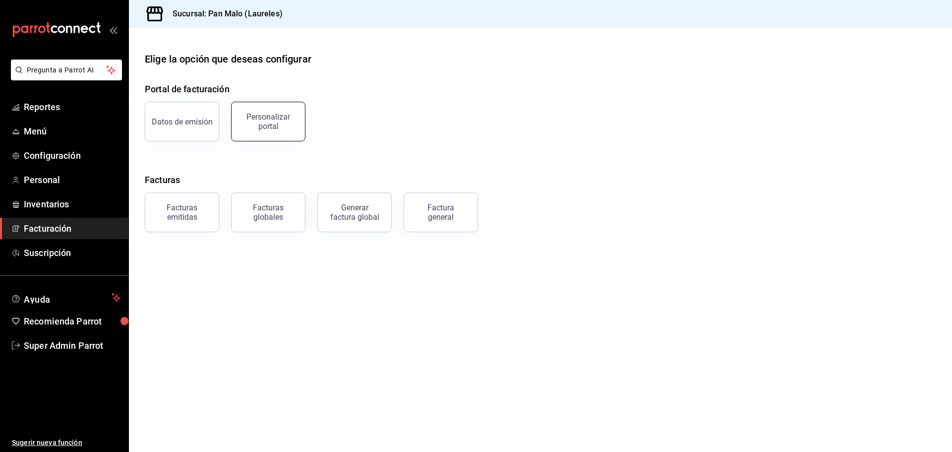
click at [271, 132] on button "Personalizar portal" at bounding box center [268, 122] width 74 height 40
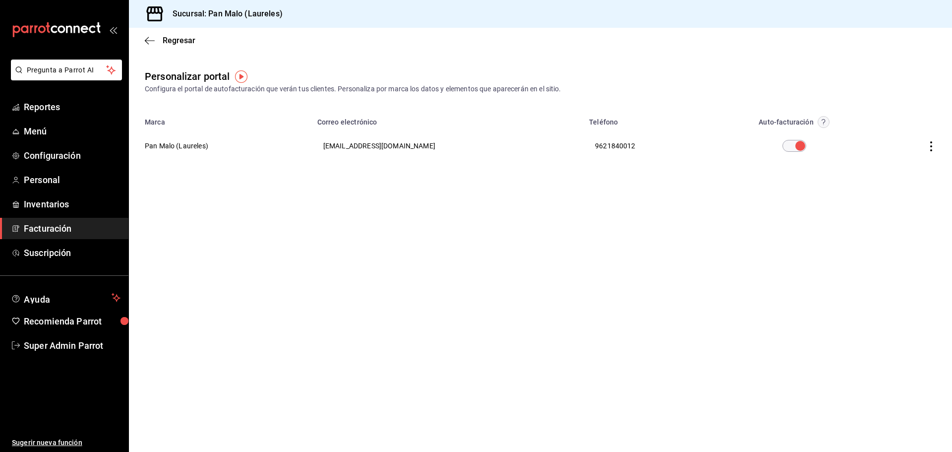
click at [198, 141] on th "Pan Malo (Laureles)" at bounding box center [220, 146] width 182 height 36
click at [932, 145] on icon "button" at bounding box center [931, 146] width 10 height 10
click at [868, 130] on span "Editar" at bounding box center [866, 133] width 34 height 9
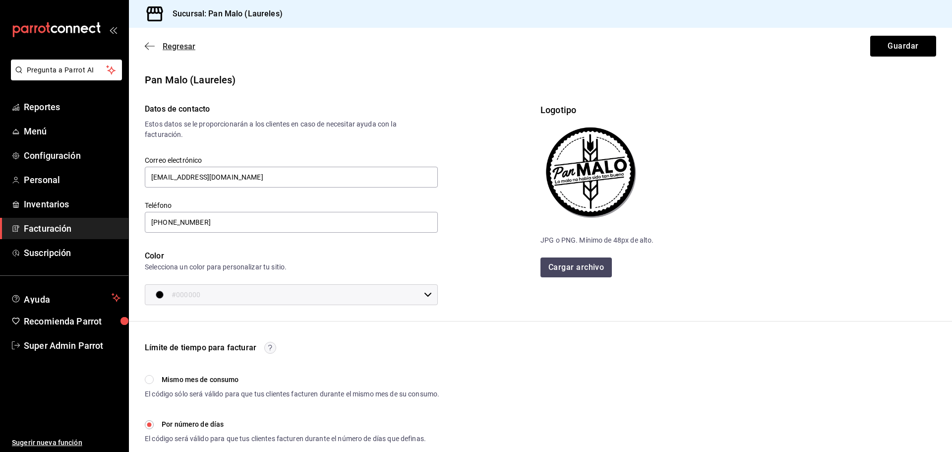
click at [151, 46] on icon "button" at bounding box center [150, 46] width 10 height 0
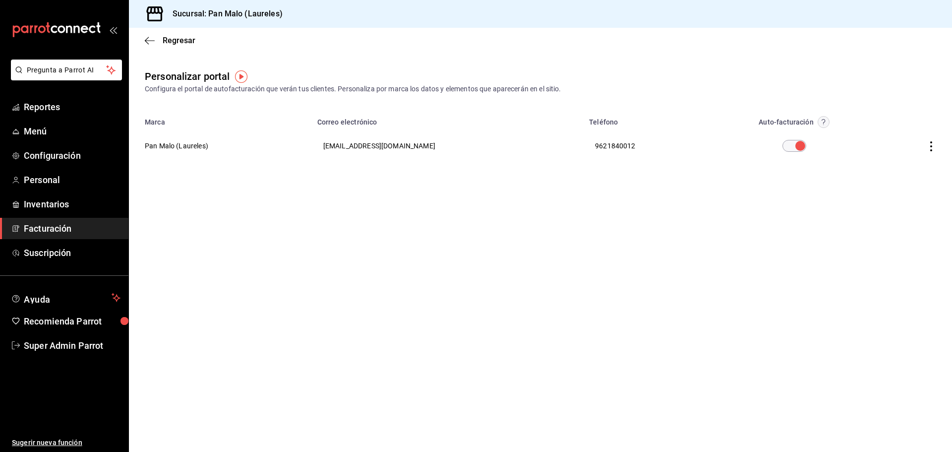
click at [152, 46] on div "Regresar" at bounding box center [540, 40] width 823 height 25
click at [150, 40] on icon "button" at bounding box center [150, 40] width 10 height 9
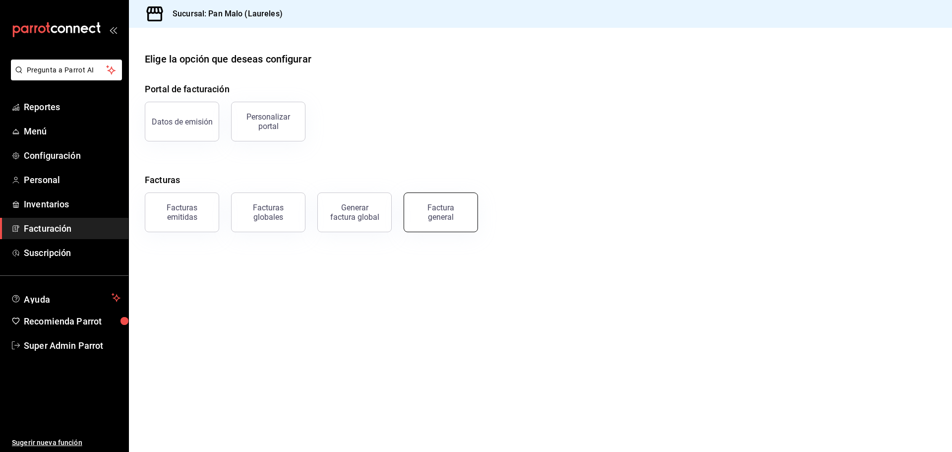
click at [438, 206] on div "Factura general" at bounding box center [441, 212] width 50 height 19
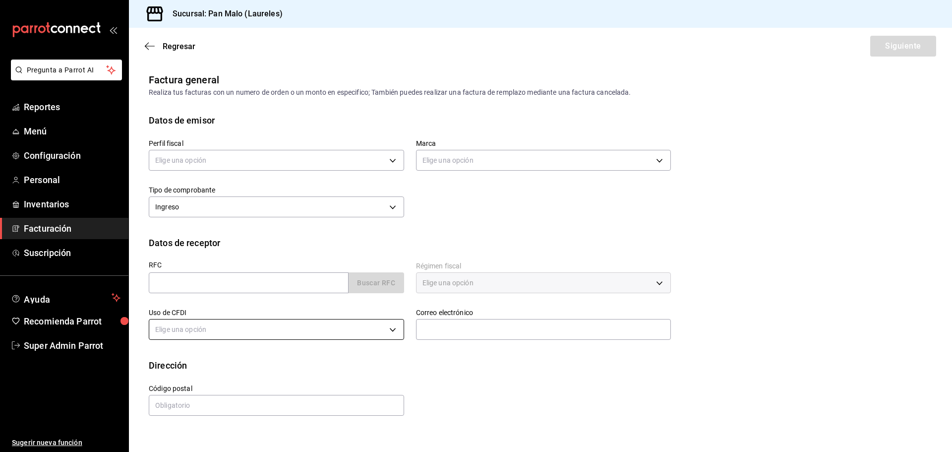
click at [319, 336] on body "Pregunta a Parrot AI Reportes Menú Configuración Personal Inventarios Facturaci…" at bounding box center [476, 226] width 952 height 452
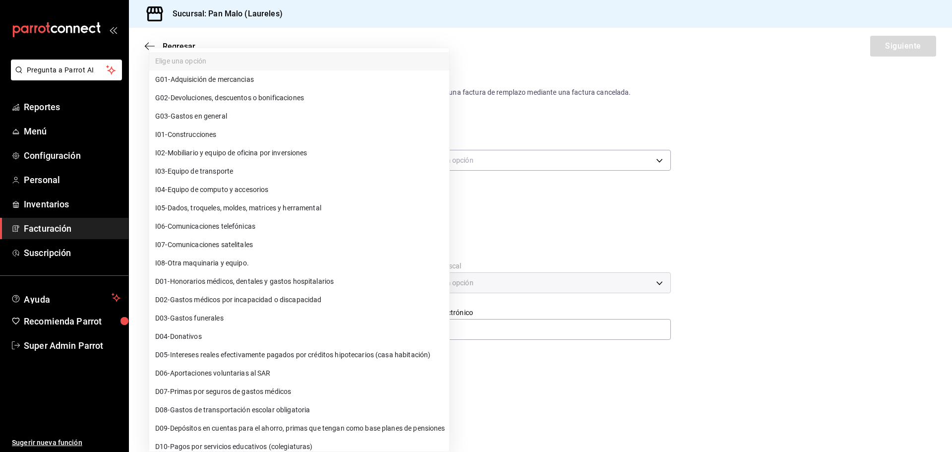
click at [352, 164] on li "I03 - Equipo de transporte" at bounding box center [299, 171] width 300 height 18
type input "I03"
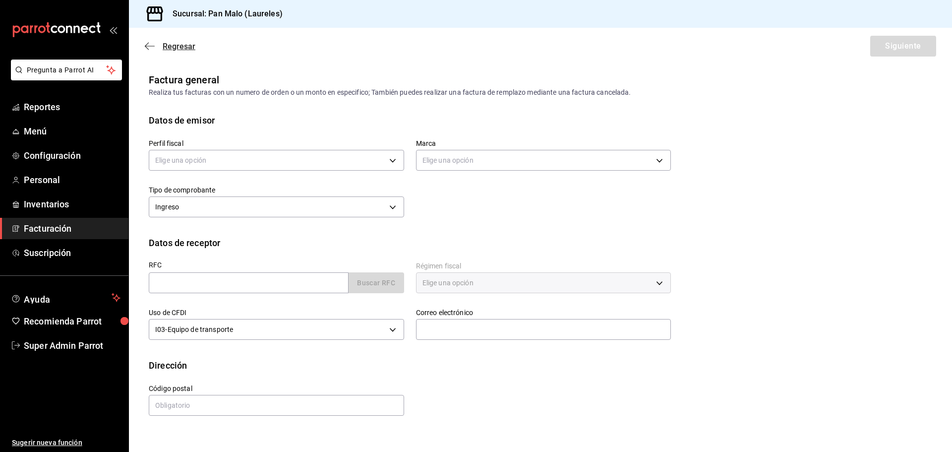
click at [159, 47] on span "Regresar" at bounding box center [170, 46] width 51 height 9
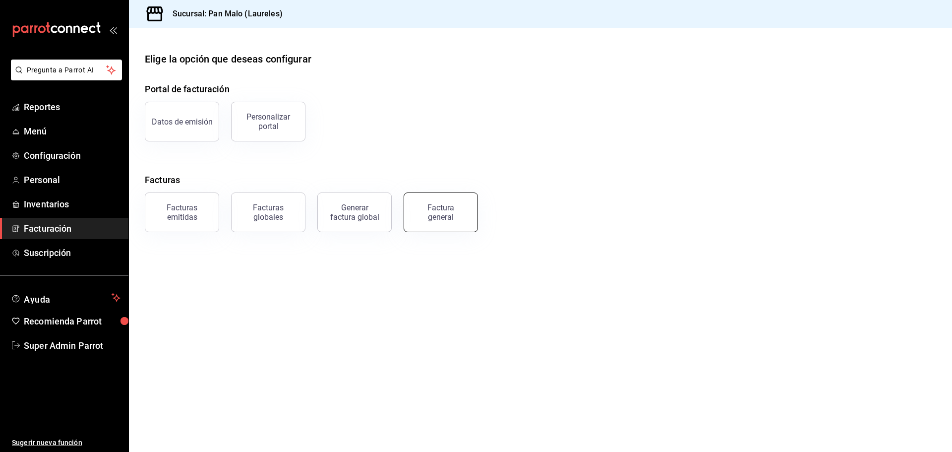
click at [442, 216] on div "Factura general" at bounding box center [441, 212] width 50 height 19
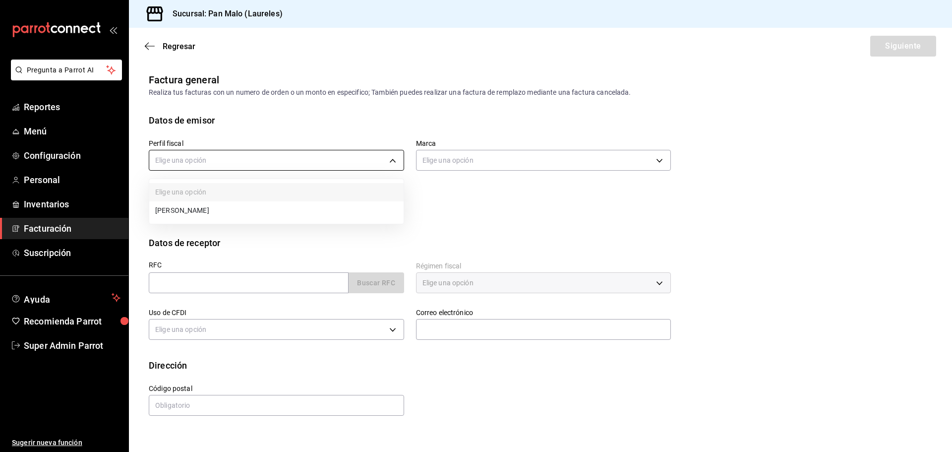
click at [244, 159] on body "Pregunta a Parrot AI Reportes Menú Configuración Personal Inventarios Facturaci…" at bounding box center [476, 226] width 952 height 452
click at [248, 204] on li "CINDY NALLELY GONZALEZ MALO" at bounding box center [276, 210] width 254 height 18
type input "44414c7d-57f7-4487-90ab-5ad9d07ed7d4"
type input "f06aabe6-618c-447d-9268-685567b964da"
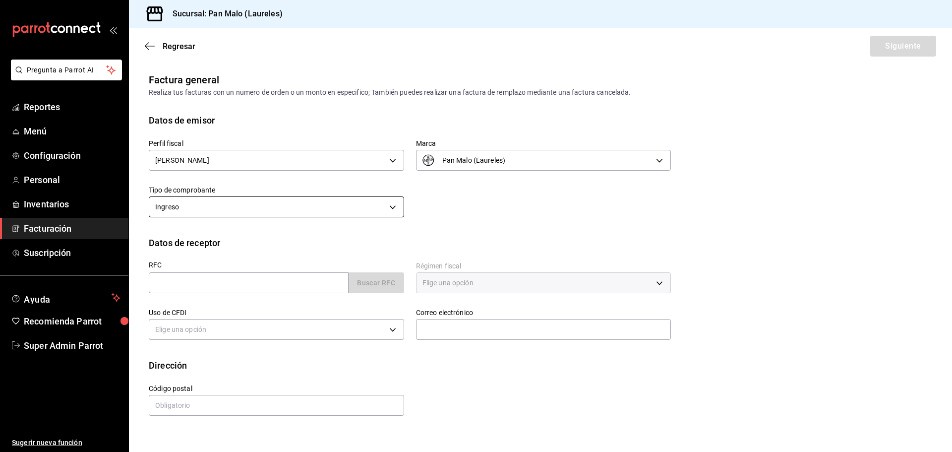
click at [347, 201] on body "Pregunta a Parrot AI Reportes Menú Configuración Personal Inventarios Facturaci…" at bounding box center [476, 226] width 952 height 452
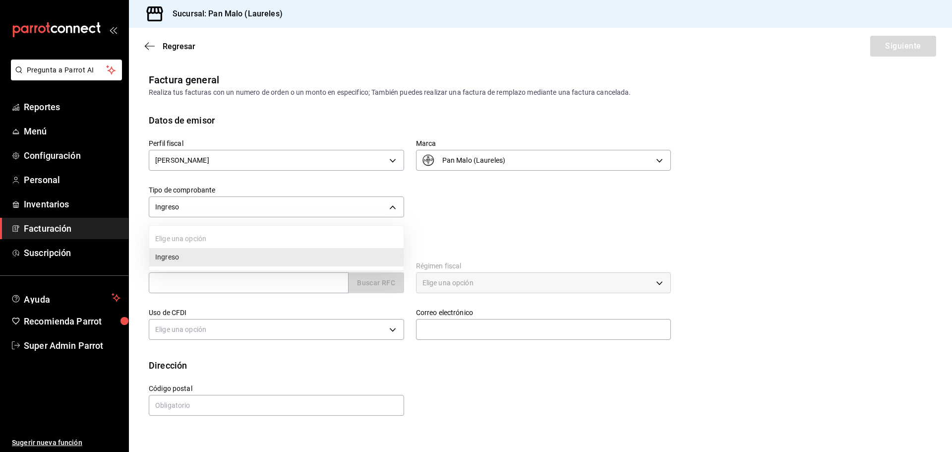
click at [482, 218] on div at bounding box center [476, 226] width 952 height 452
drag, startPoint x: 250, startPoint y: 282, endPoint x: 251, endPoint y: 274, distance: 8.0
click at [250, 282] on input "text" at bounding box center [249, 282] width 200 height 21
type input "GAON021201E32"
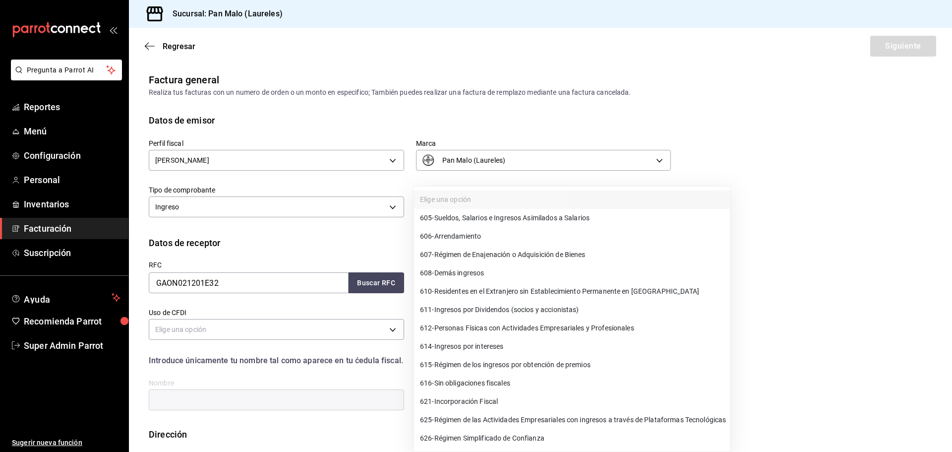
click at [459, 289] on body "Pregunta a Parrot AI Reportes Menú Configuración Personal Inventarios Facturaci…" at bounding box center [476, 226] width 952 height 452
click at [455, 304] on span "611 - Ingresos por Dividendos (socios y accionistas)" at bounding box center [499, 309] width 159 height 10
type input "611"
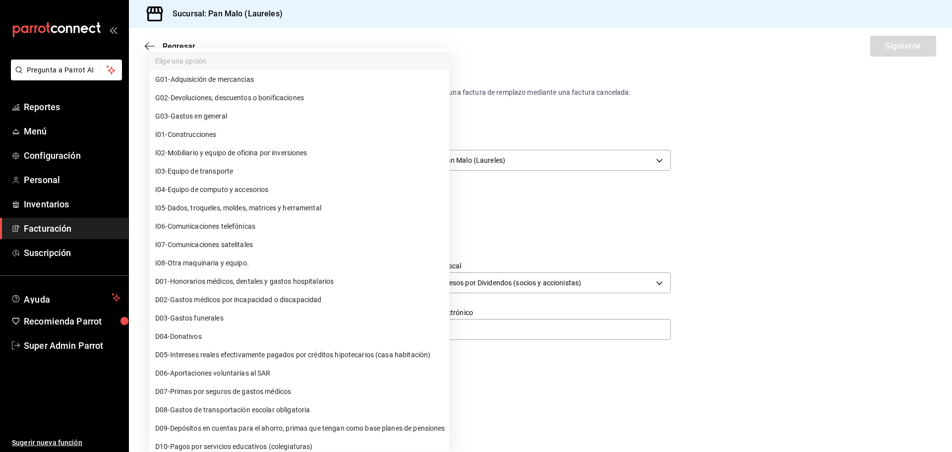
click at [304, 331] on body "Pregunta a Parrot AI Reportes Menú Configuración Personal Inventarios Facturaci…" at bounding box center [476, 226] width 952 height 452
click at [289, 304] on span "D02 - Gastos médicos por incapacidad o discapacidad" at bounding box center [238, 299] width 166 height 10
type input "D02"
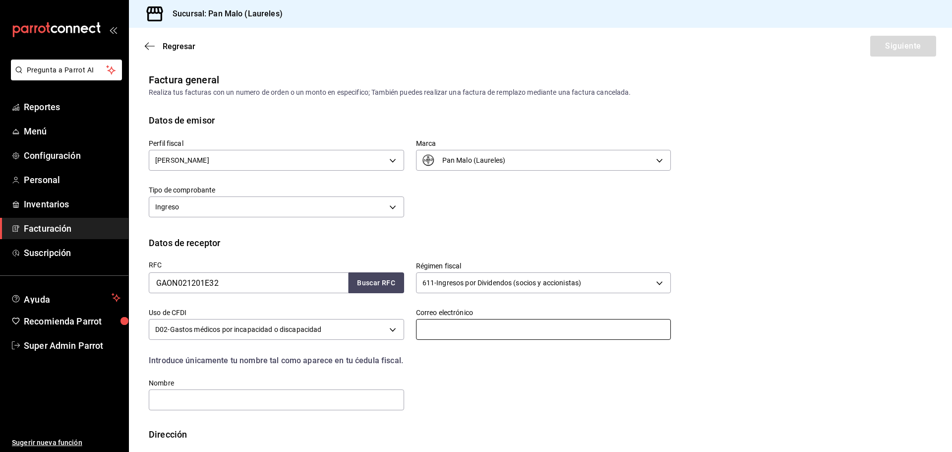
click at [469, 330] on input "text" at bounding box center [543, 329] width 255 height 21
type input "dv@parrotsoftware.io"
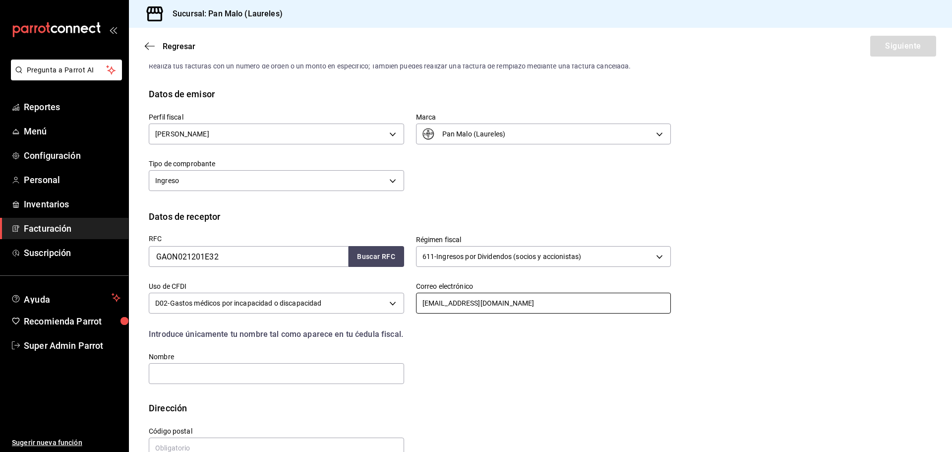
scroll to position [50, 0]
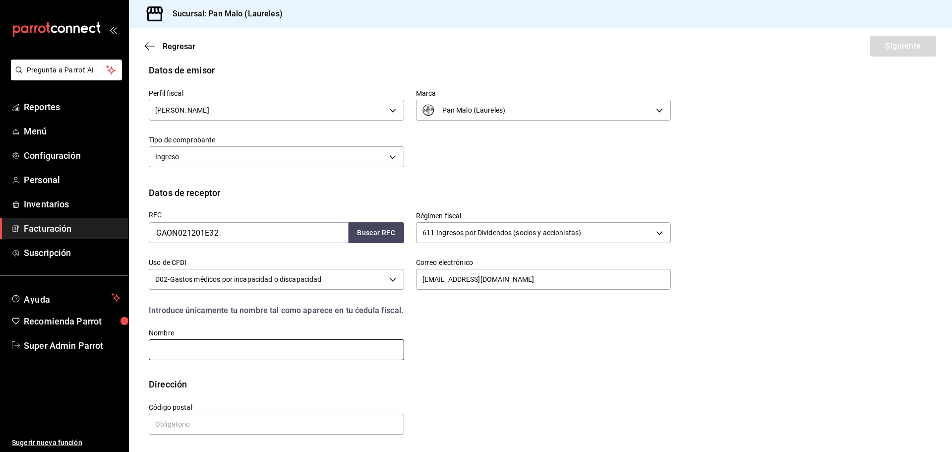
click at [250, 344] on input "text" at bounding box center [276, 349] width 255 height 21
type input "GRUPO GASTRONOMICO GALVEZ"
click at [247, 417] on input "text" at bounding box center [276, 423] width 255 height 21
type input "37530"
click at [870, 49] on button "Siguiente" at bounding box center [903, 46] width 66 height 21
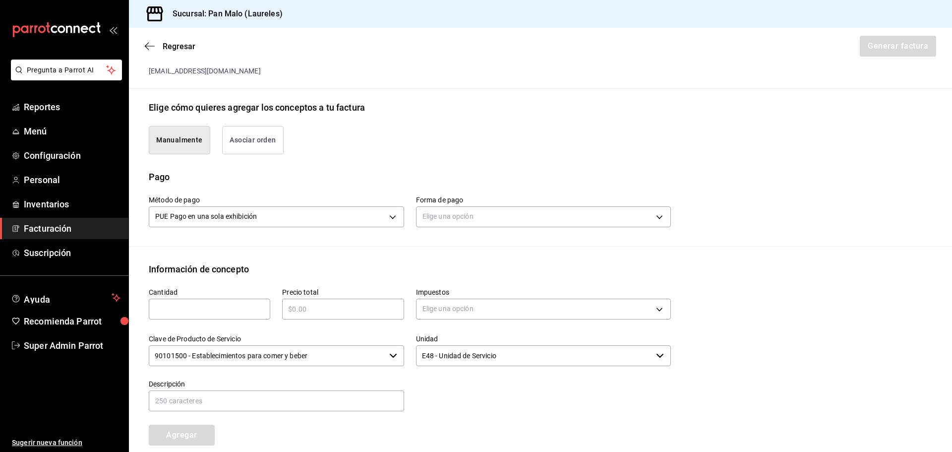
click at [246, 134] on button "Asociar orden" at bounding box center [252, 140] width 61 height 28
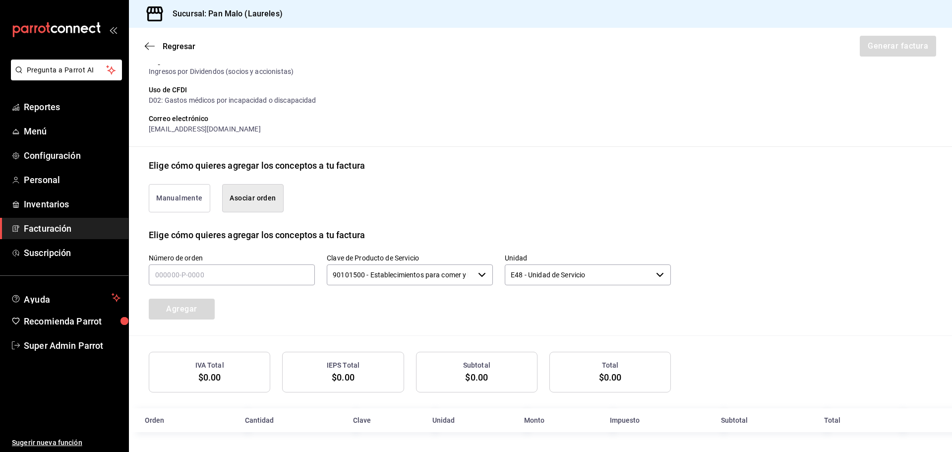
scroll to position [141, 0]
drag, startPoint x: 289, startPoint y: 9, endPoint x: 207, endPoint y: 23, distance: 82.9
click at [207, 23] on div "Sucursal: Pan Malo (Laureles)" at bounding box center [540, 14] width 823 height 28
copy h3 "Pan Malo (Laureles)"
click at [233, 279] on input "text" at bounding box center [232, 274] width 166 height 21
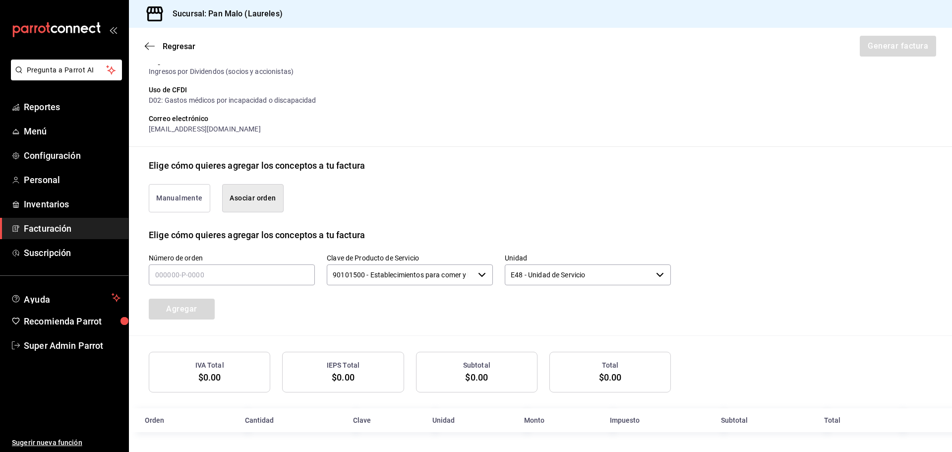
click at [396, 199] on div "Manualmente Asociar orden" at bounding box center [404, 192] width 534 height 40
click at [219, 274] on input "text" at bounding box center [232, 274] width 166 height 21
type input "020925-P-0022"
click at [191, 309] on button "Agregar" at bounding box center [182, 308] width 66 height 21
click at [197, 203] on button "Manualmente" at bounding box center [179, 198] width 61 height 28
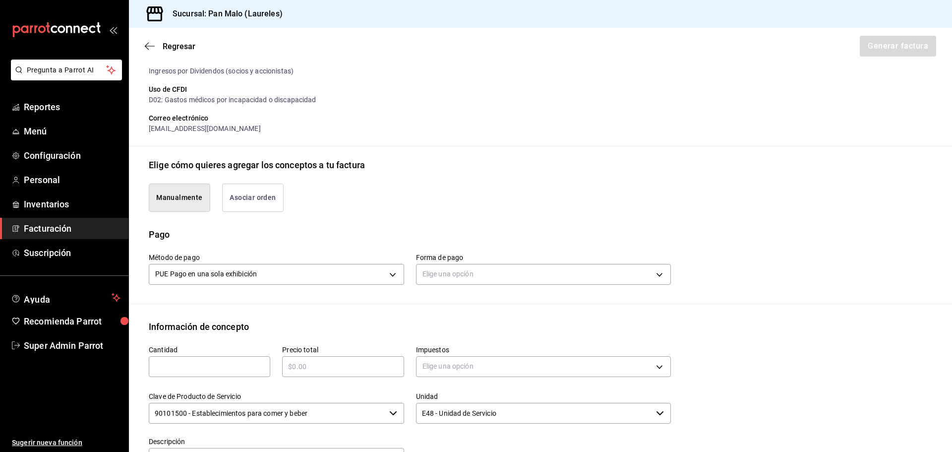
click at [249, 204] on button "Asociar orden" at bounding box center [252, 197] width 61 height 28
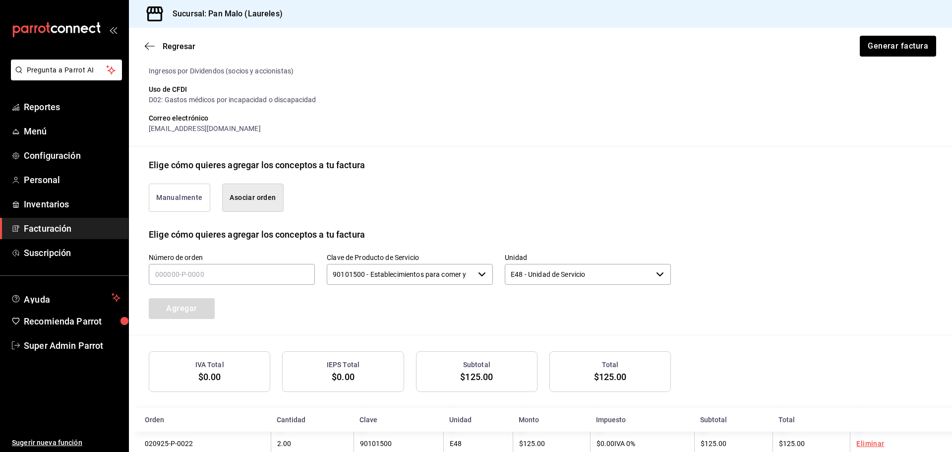
scroll to position [166, 0]
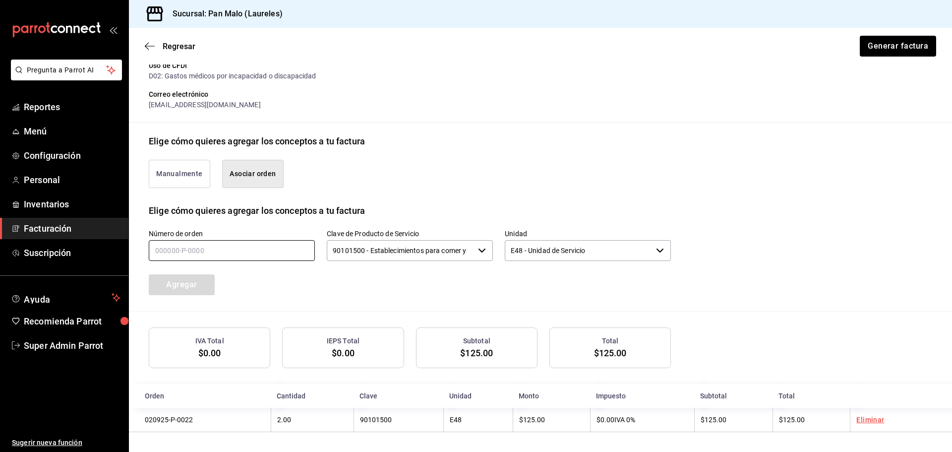
click at [239, 248] on input "text" at bounding box center [232, 250] width 166 height 21
type input "020925-P-0001"
click at [191, 284] on button "Agregar" at bounding box center [182, 284] width 66 height 21
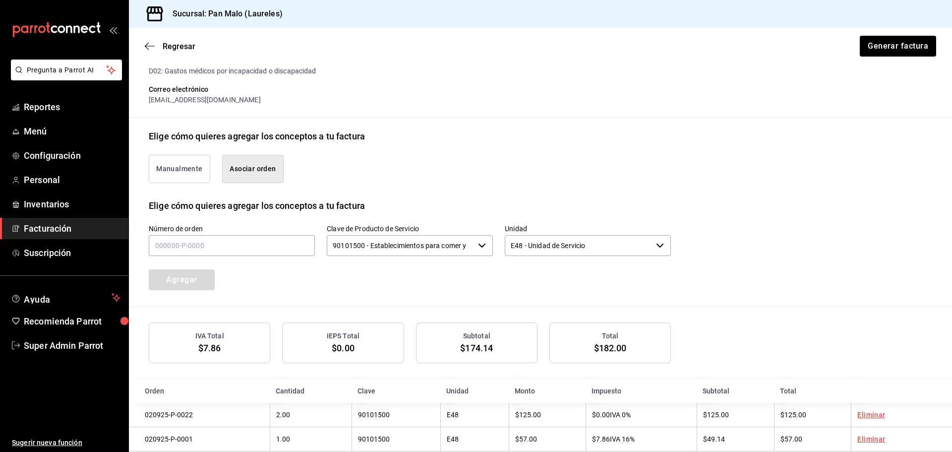
scroll to position [191, 0]
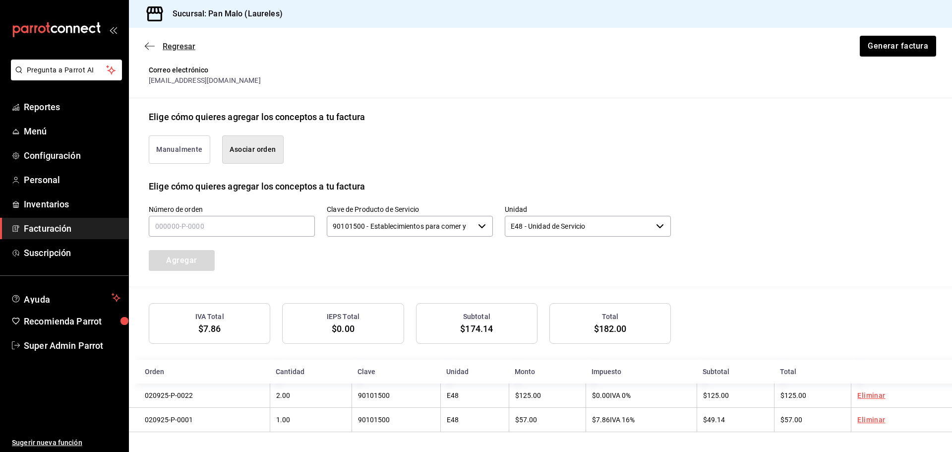
click at [153, 45] on icon "button" at bounding box center [150, 46] width 10 height 9
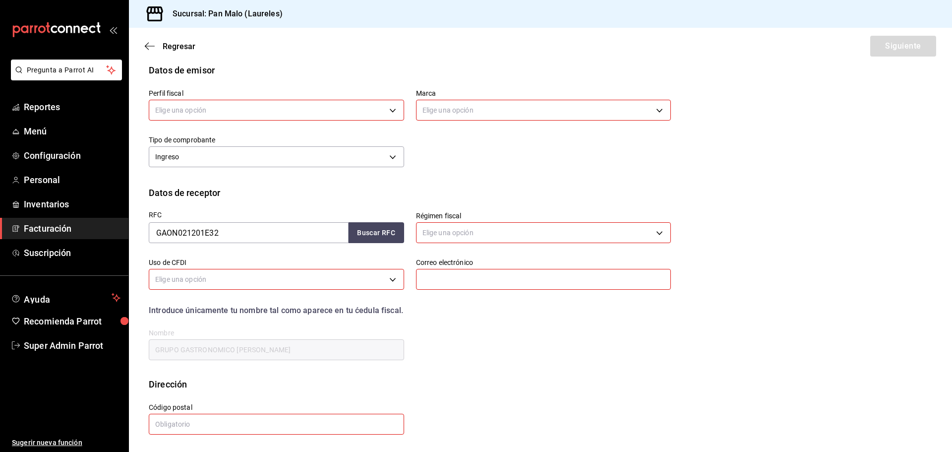
scroll to position [0, 0]
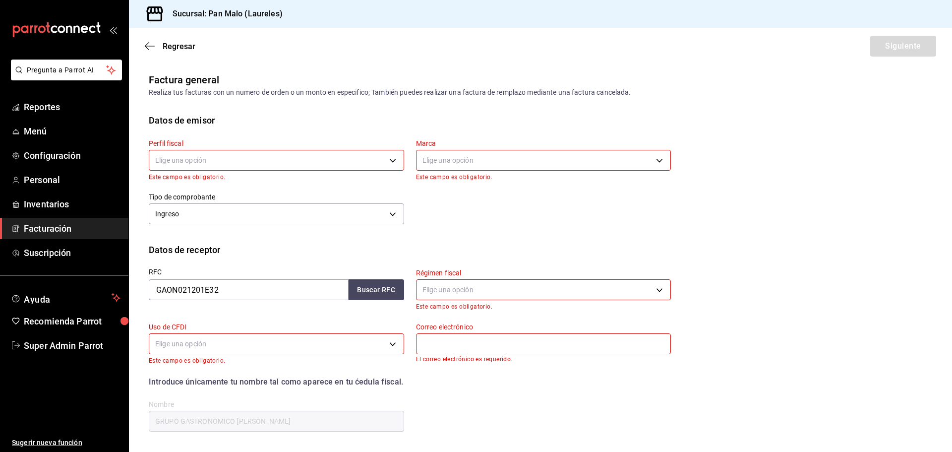
click at [153, 45] on icon "button" at bounding box center [150, 46] width 10 height 9
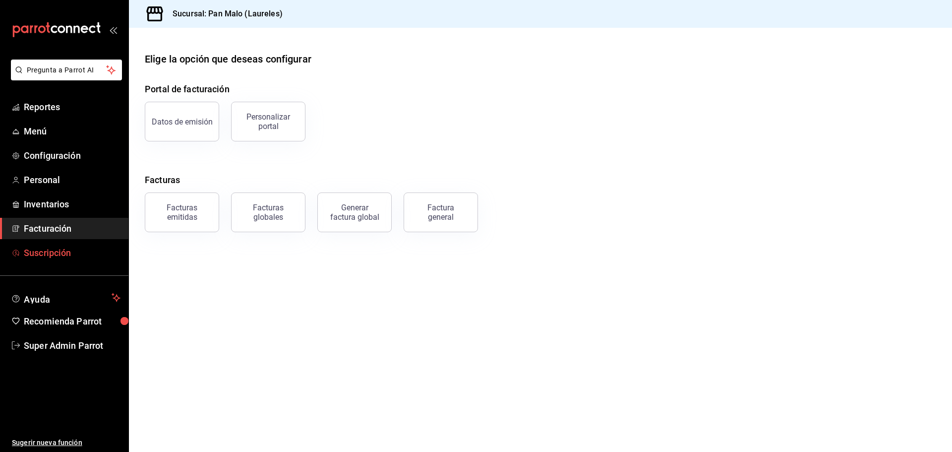
click at [55, 250] on span "Suscripción" at bounding box center [72, 252] width 97 height 13
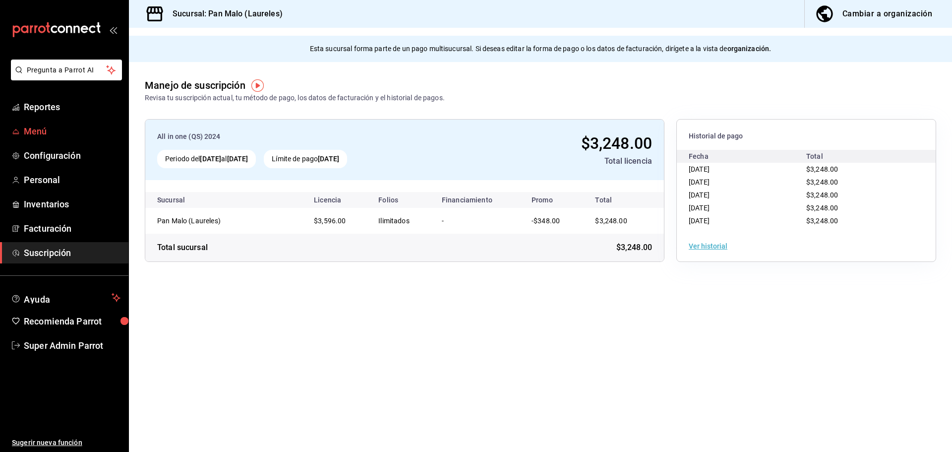
click at [68, 137] on span "Menú" at bounding box center [72, 130] width 97 height 13
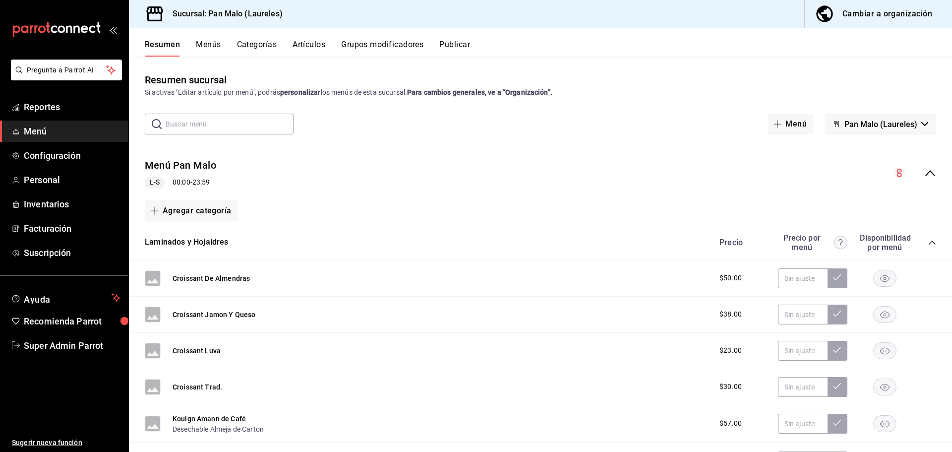
click at [348, 173] on div "Menú Pan Malo L-S 00:00 - 23:59" at bounding box center [540, 173] width 823 height 46
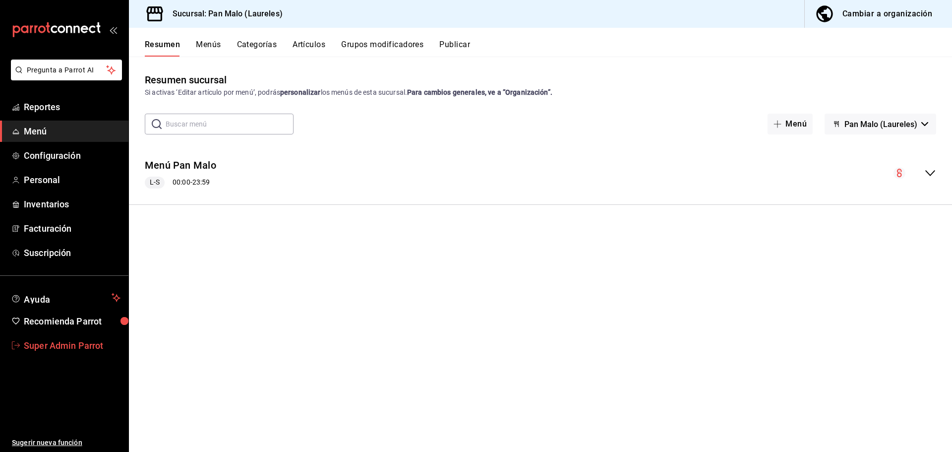
click at [79, 350] on span "Super Admin Parrot" at bounding box center [72, 345] width 97 height 13
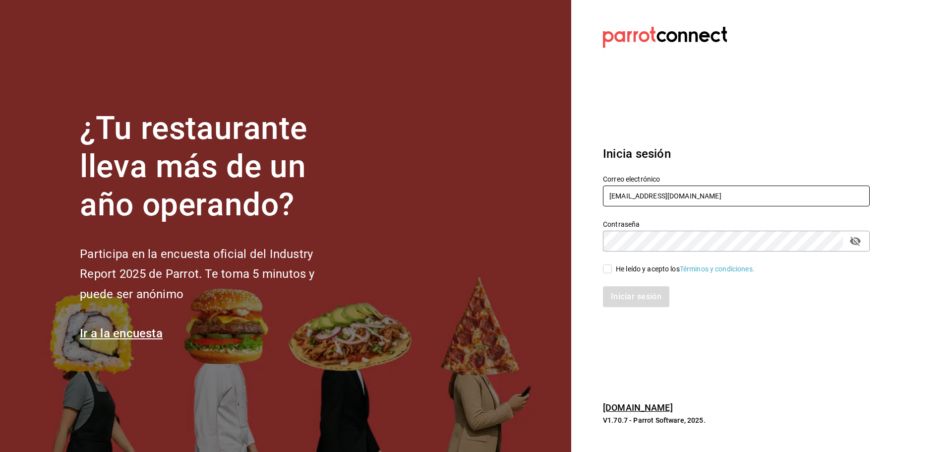
click at [618, 196] on input "panmalo@laureles.com" at bounding box center [736, 195] width 267 height 21
paste input "gulacdmx@grupobikiya"
type input "gulacdmx@grupobikiya.com"
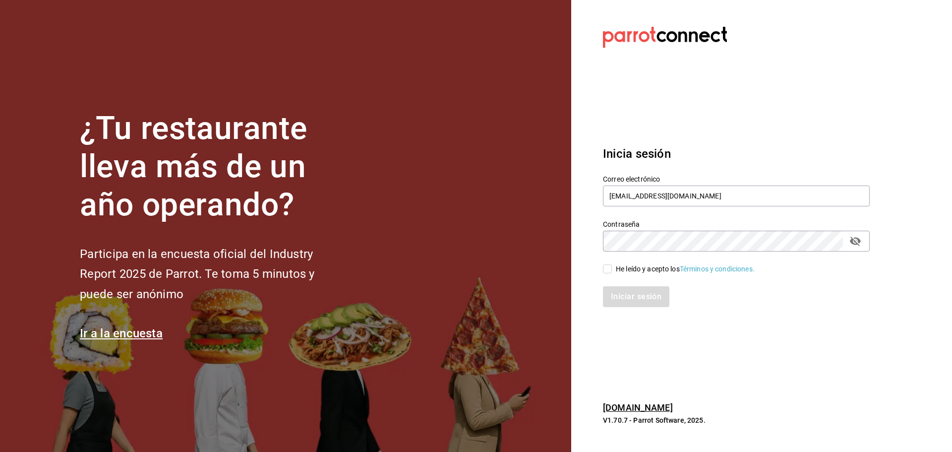
drag, startPoint x: 618, startPoint y: 266, endPoint x: 621, endPoint y: 276, distance: 10.5
click at [618, 266] on div "He leído y acepto los Términos y condiciones." at bounding box center [685, 269] width 139 height 10
click at [612, 266] on input "He leído y acepto los Términos y condiciones." at bounding box center [607, 268] width 9 height 9
checkbox input "true"
click at [623, 285] on div "Iniciar sesión" at bounding box center [730, 290] width 279 height 33
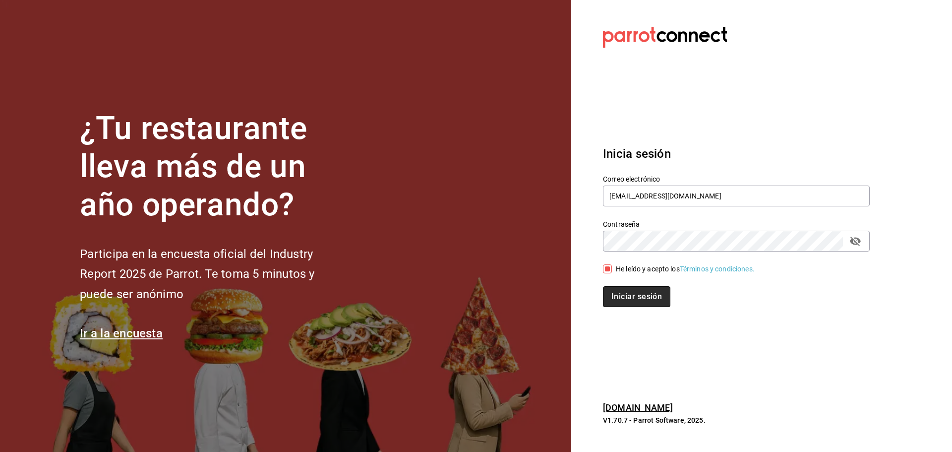
click at [626, 293] on button "Iniciar sesión" at bounding box center [636, 296] width 67 height 21
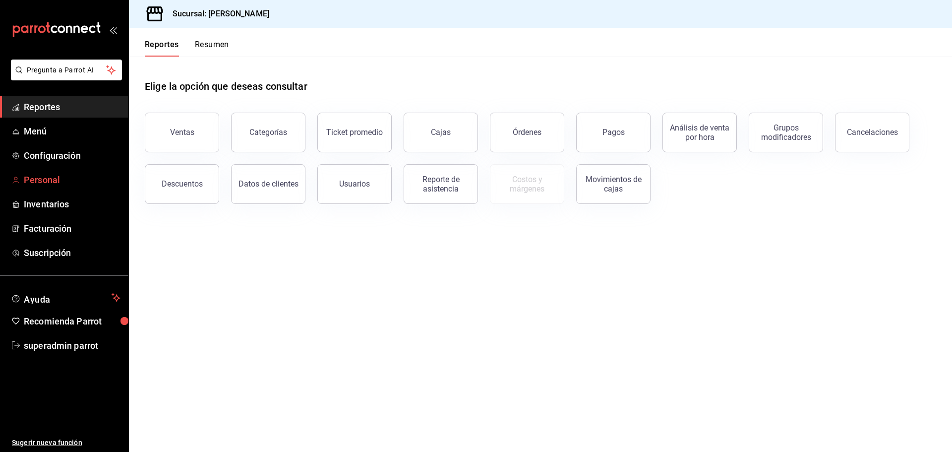
click at [62, 180] on span "Personal" at bounding box center [72, 179] width 97 height 13
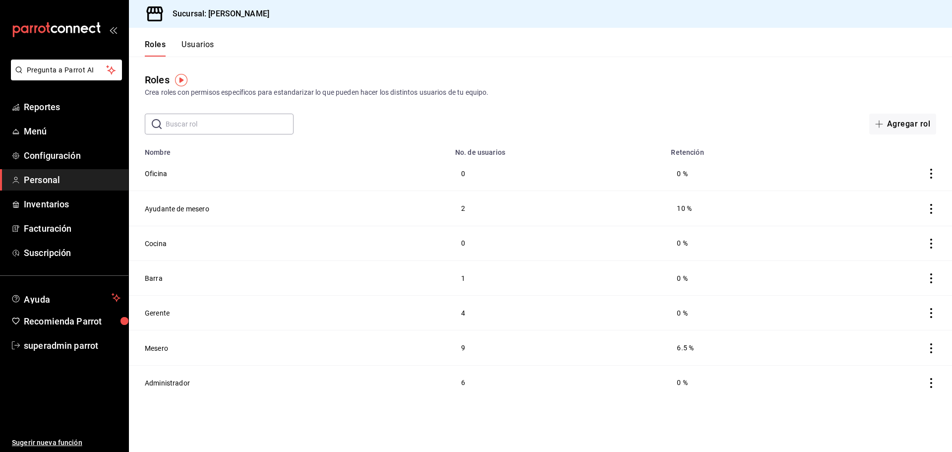
click at [198, 46] on button "Usuarios" at bounding box center [197, 48] width 33 height 17
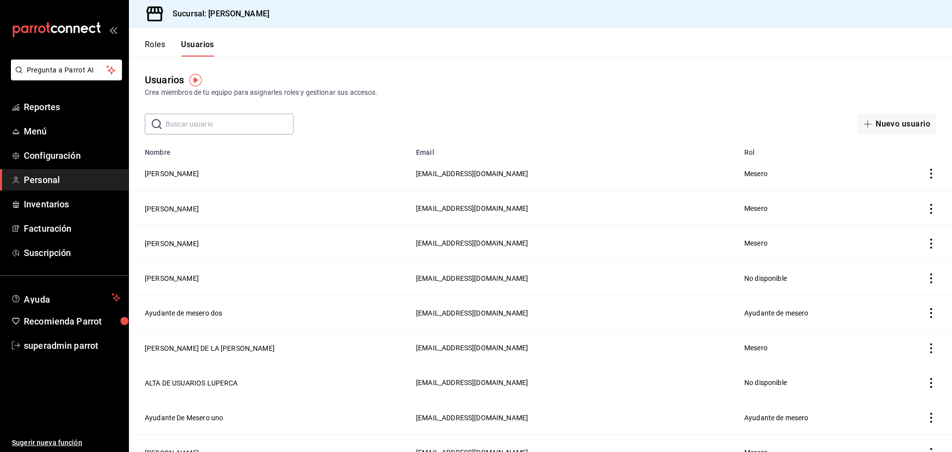
click at [926, 176] on icon "actions" at bounding box center [931, 174] width 10 height 10
click at [402, 96] on div at bounding box center [476, 226] width 952 height 452
click at [160, 51] on button "Roles" at bounding box center [155, 48] width 20 height 17
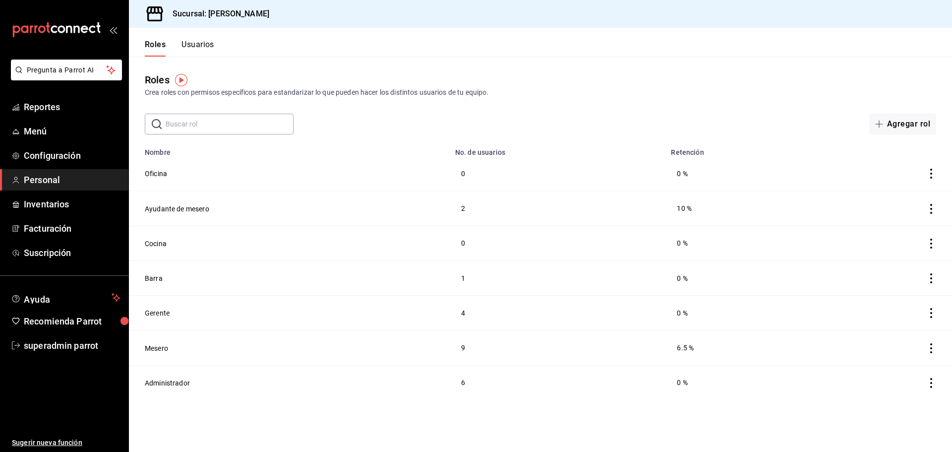
click at [172, 374] on td "Administrador" at bounding box center [289, 382] width 320 height 35
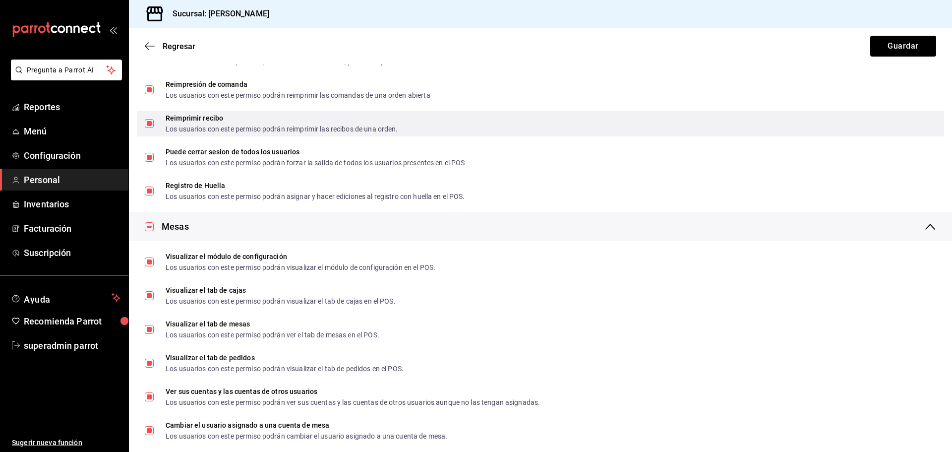
scroll to position [1140, 0]
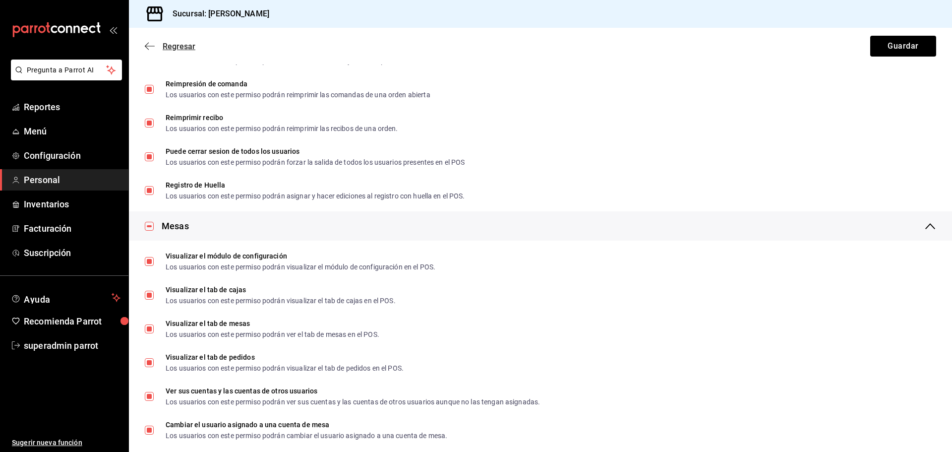
click at [151, 48] on icon "button" at bounding box center [150, 46] width 10 height 9
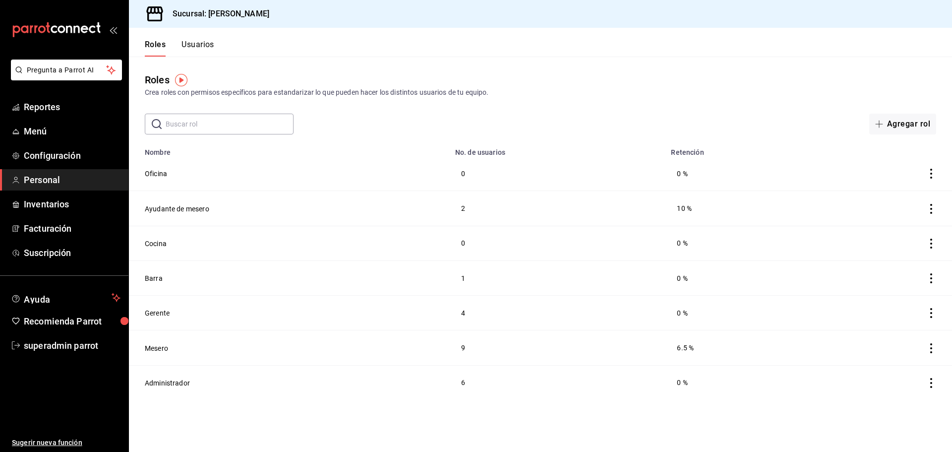
click at [211, 46] on button "Usuarios" at bounding box center [197, 48] width 33 height 17
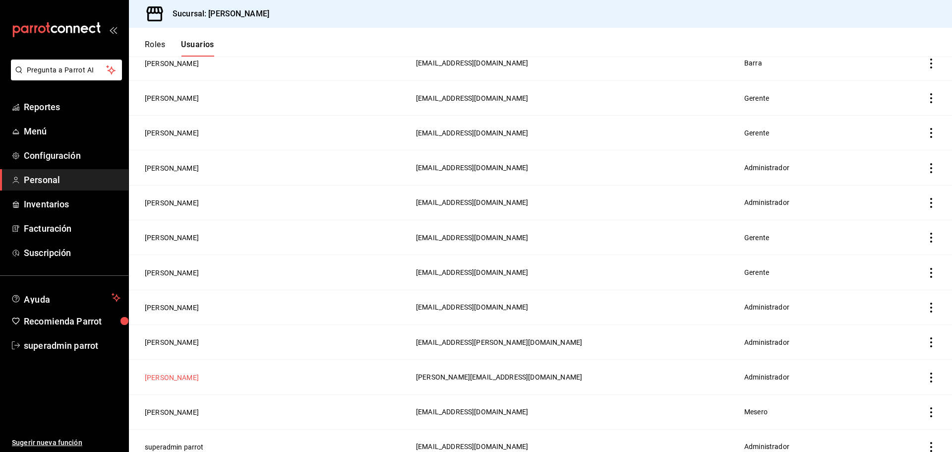
scroll to position [529, 0]
click at [172, 441] on button "superadmin parrot" at bounding box center [174, 446] width 59 height 10
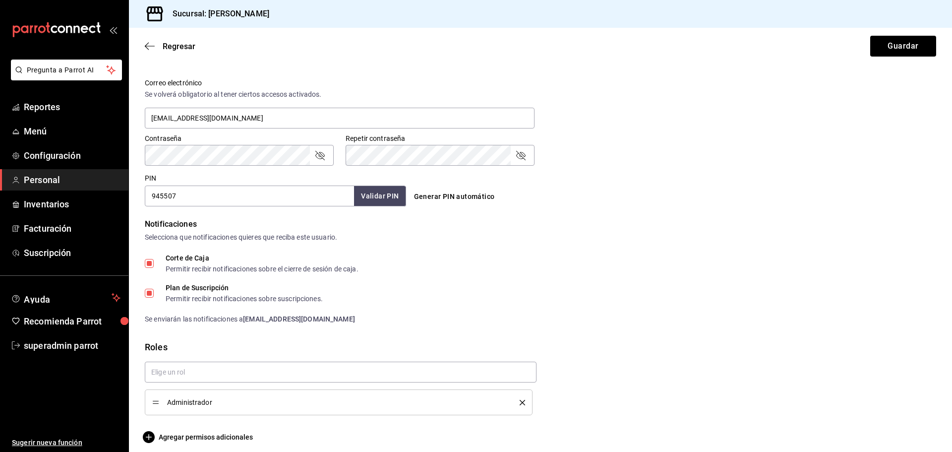
scroll to position [366, 0]
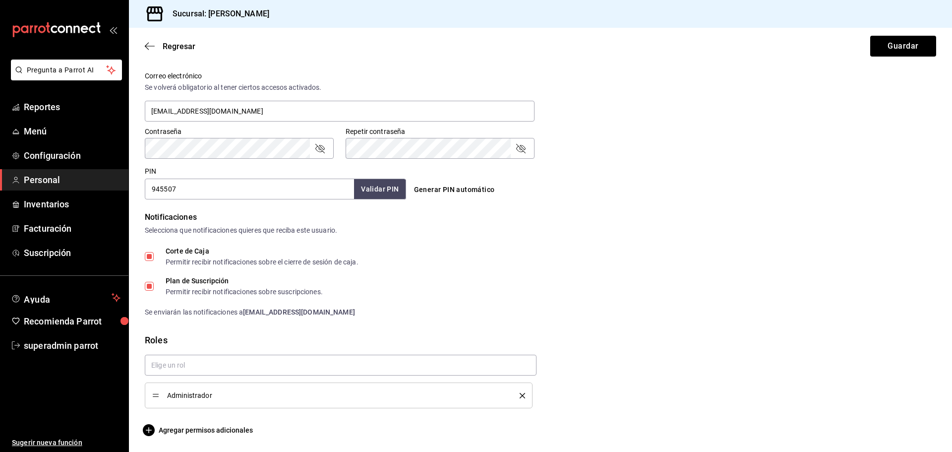
click at [206, 422] on form "Datos personales Nombre superadmin Apellido parrot Celular (opcional) +52 (__) …" at bounding box center [540, 71] width 791 height 729
click at [206, 424] on span "Agregar permisos adicionales" at bounding box center [199, 430] width 108 height 12
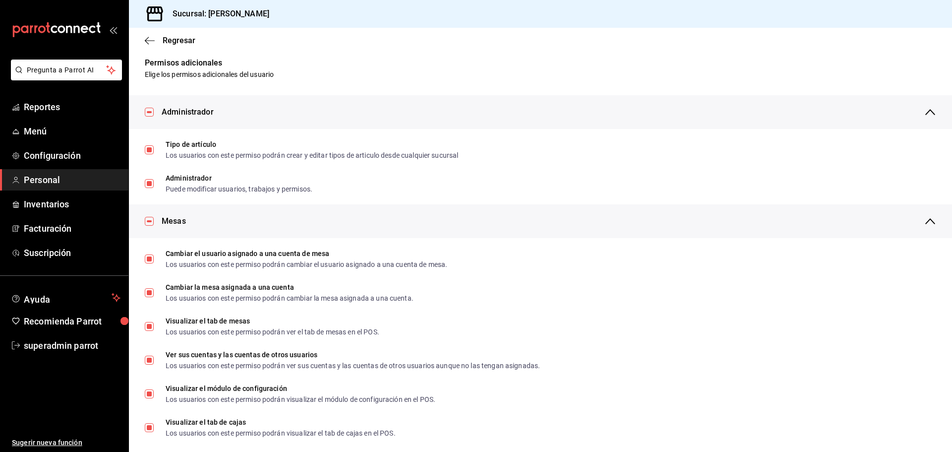
scroll to position [0, 0]
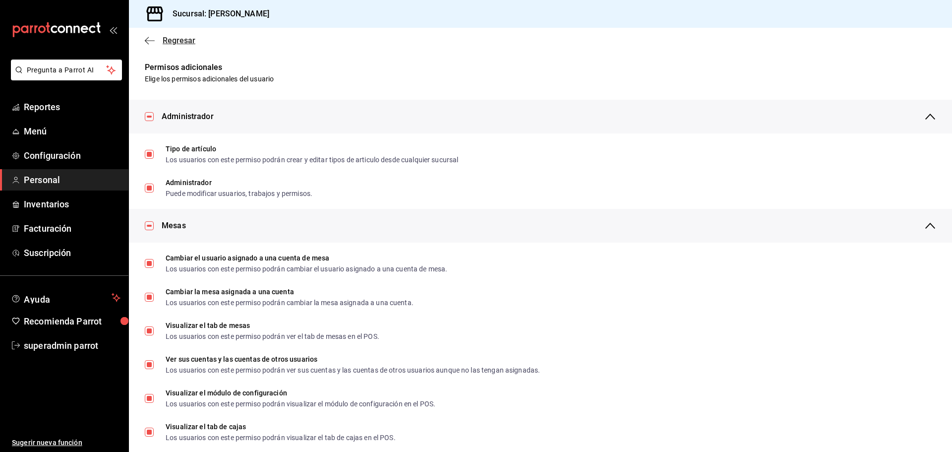
click at [150, 38] on icon "button" at bounding box center [150, 40] width 10 height 9
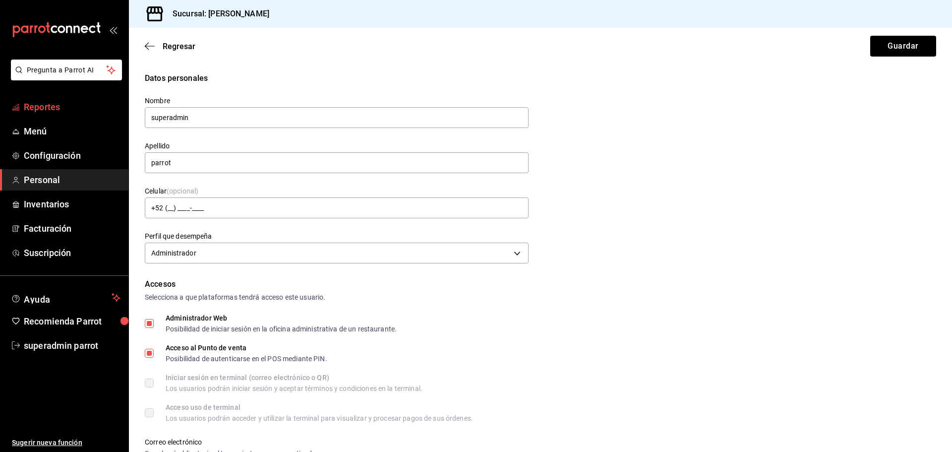
click at [81, 113] on span "Reportes" at bounding box center [72, 106] width 97 height 13
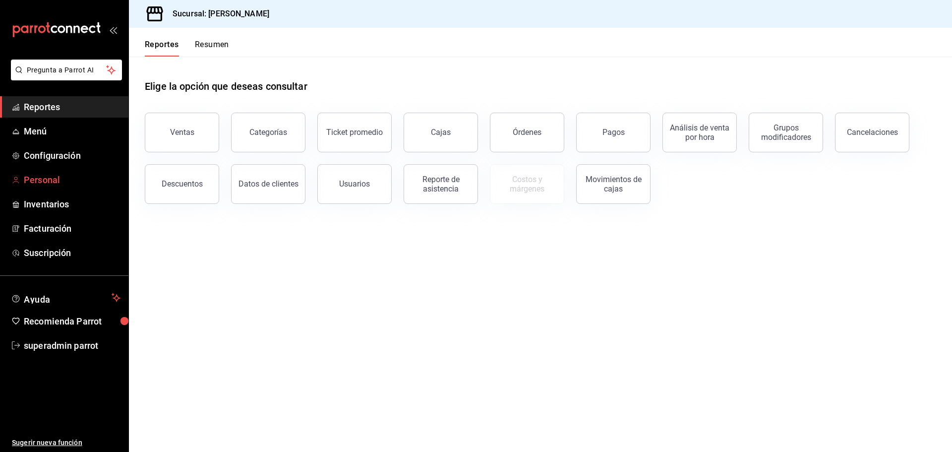
click at [50, 178] on span "Personal" at bounding box center [72, 179] width 97 height 13
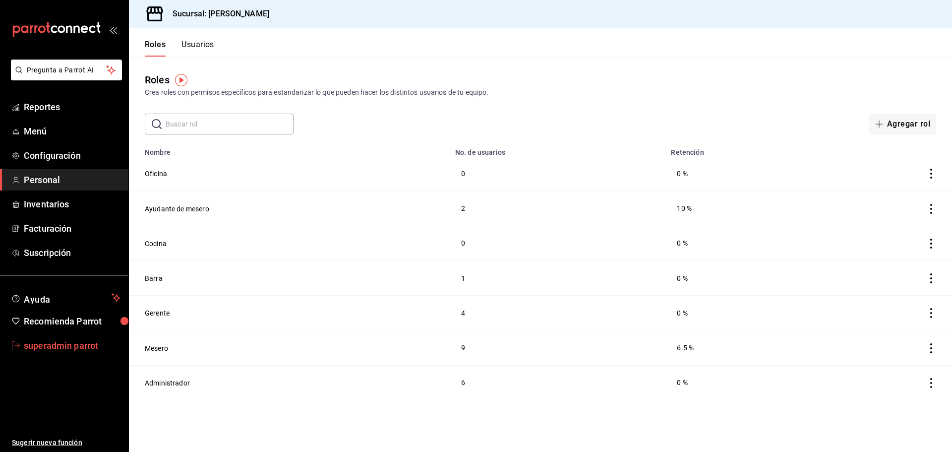
click at [62, 342] on span "superadmin parrot" at bounding box center [72, 345] width 97 height 13
